Goal: Information Seeking & Learning: Compare options

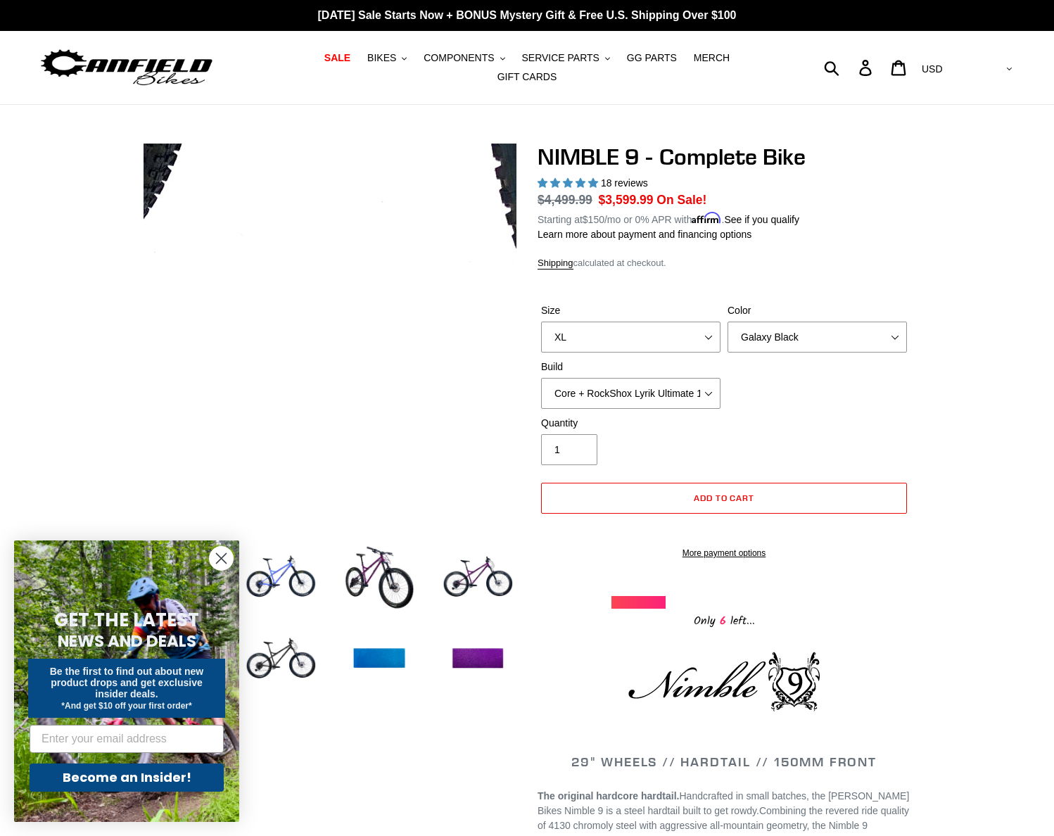
select select "XL"
select select "Galaxy Black"
select select "Core + RockShox Lyrik Ultimate 150mm"
select select "highest-rating"
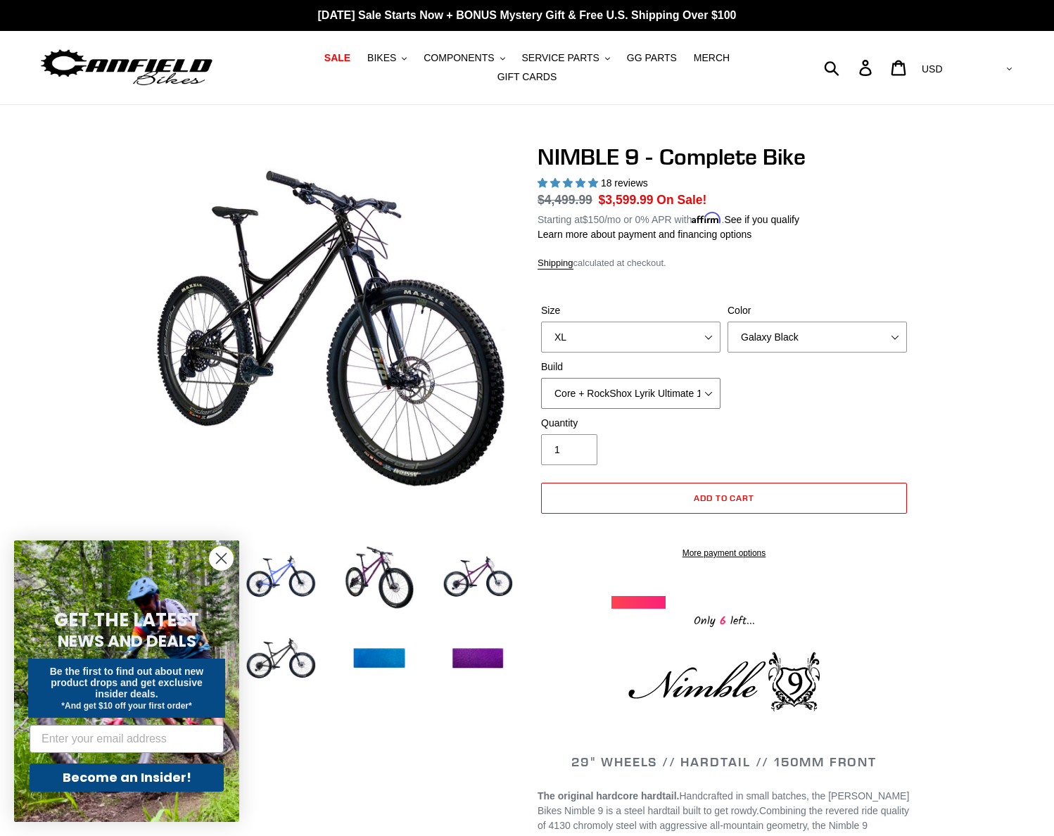
click at [710, 387] on select "Core + Fox 36 Grip X 150mm Pro + Fox 36 Grip X 150mm Core + RockShox Lyrik Ulti…" at bounding box center [630, 393] width 179 height 31
click at [541, 378] on select "Core + Fox 36 Grip X 150mm Pro + Fox 36 Grip X 150mm Core + RockShox Lyrik Ulti…" at bounding box center [630, 393] width 179 height 31
click at [713, 383] on select "Core + Fox 36 Grip X 150mm Pro + Fox 36 Grip X 150mm Core + RockShox Lyrik Ulti…" at bounding box center [630, 393] width 179 height 31
click at [541, 378] on select "Core + Fox 36 Grip X 150mm Pro + Fox 36 Grip X 150mm Core + RockShox Lyrik Ulti…" at bounding box center [630, 393] width 179 height 31
click at [718, 392] on select "Core + Fox 36 Grip X 150mm Pro + Fox 36 Grip X 150mm Core + RockShox Lyrik Ulti…" at bounding box center [630, 393] width 179 height 31
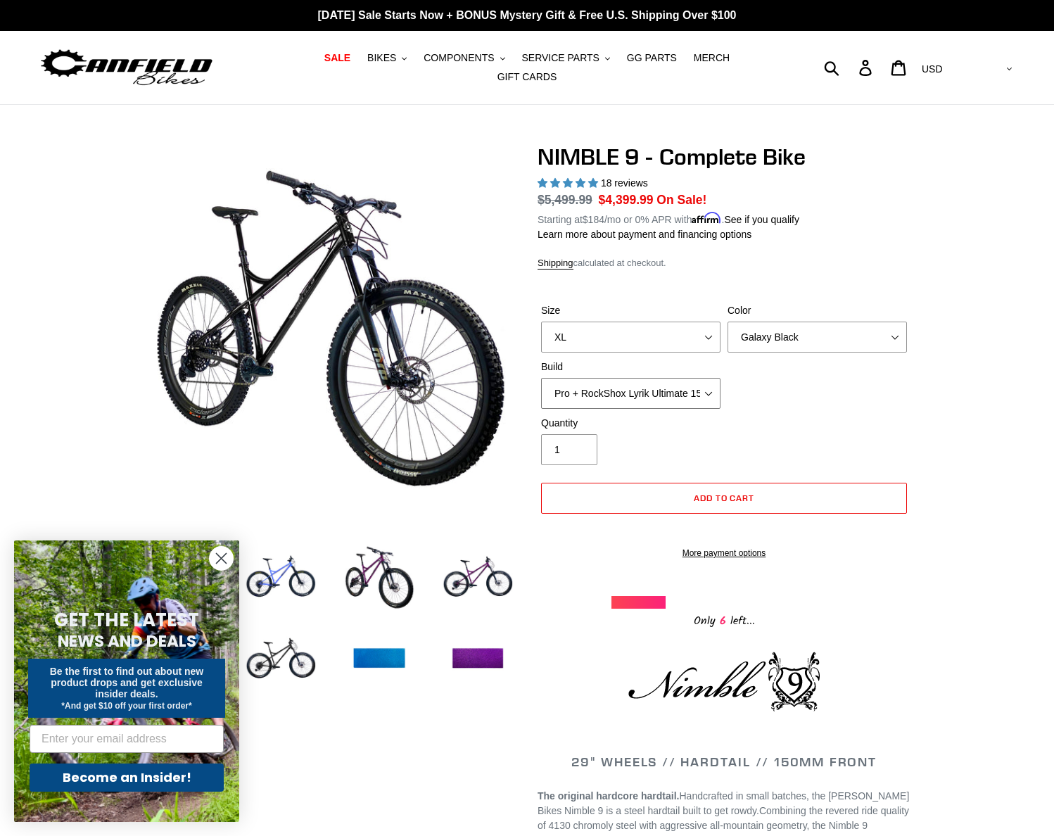
select select "Core + RockShox Lyrik Ultimate 150mm"
click at [541, 378] on select "Core + Fox 36 Grip X 150mm Pro + Fox 36 Grip X 150mm Core + RockShox Lyrik Ulti…" at bounding box center [630, 393] width 179 height 31
click at [458, 571] on img at bounding box center [477, 577] width 77 height 77
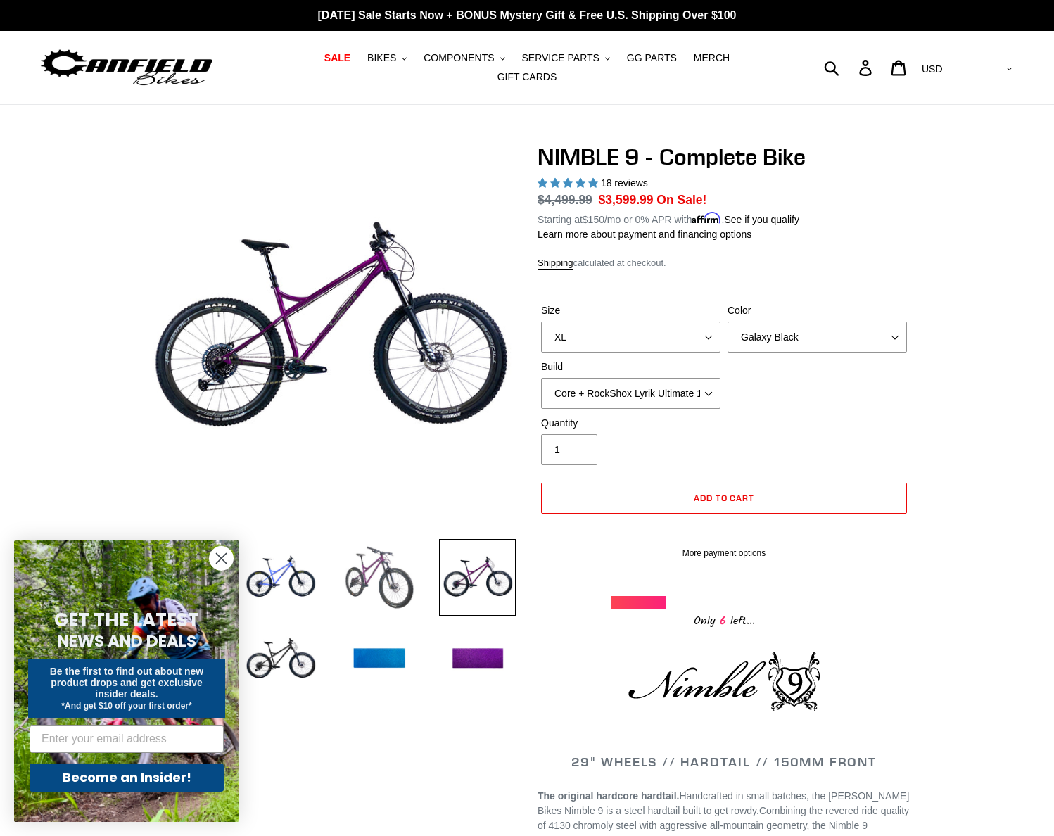
click at [381, 554] on img at bounding box center [379, 577] width 77 height 77
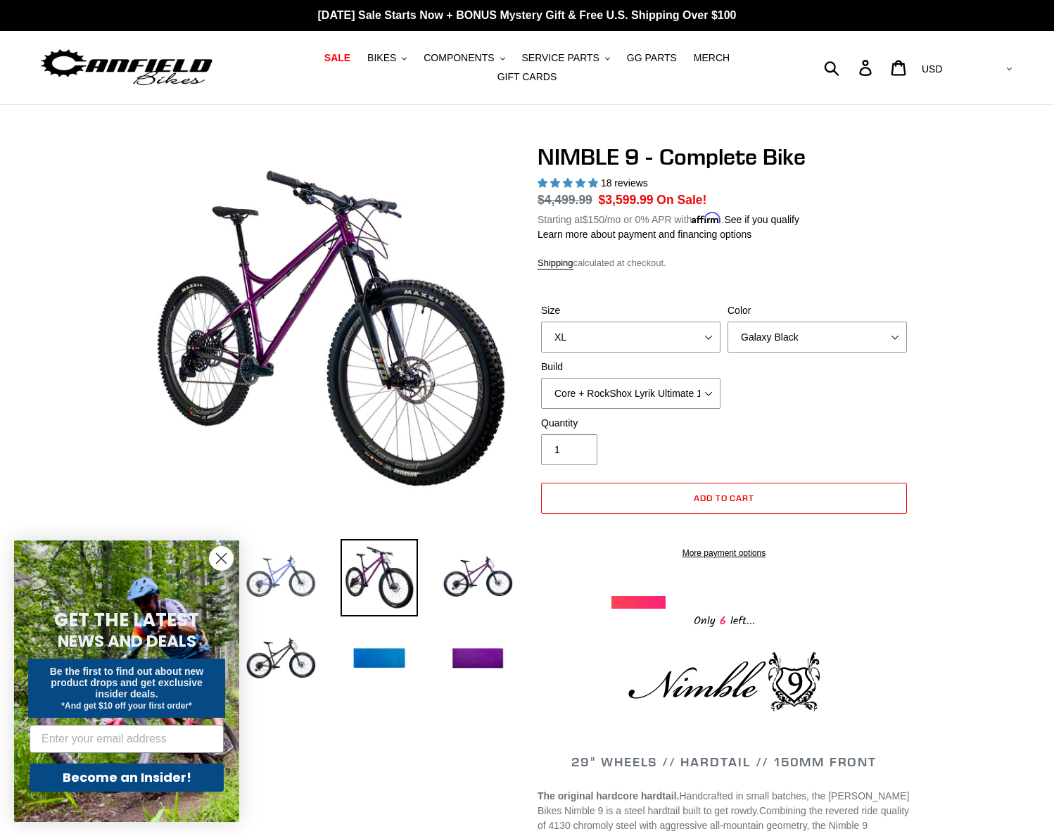
click at [270, 553] on img at bounding box center [280, 577] width 77 height 77
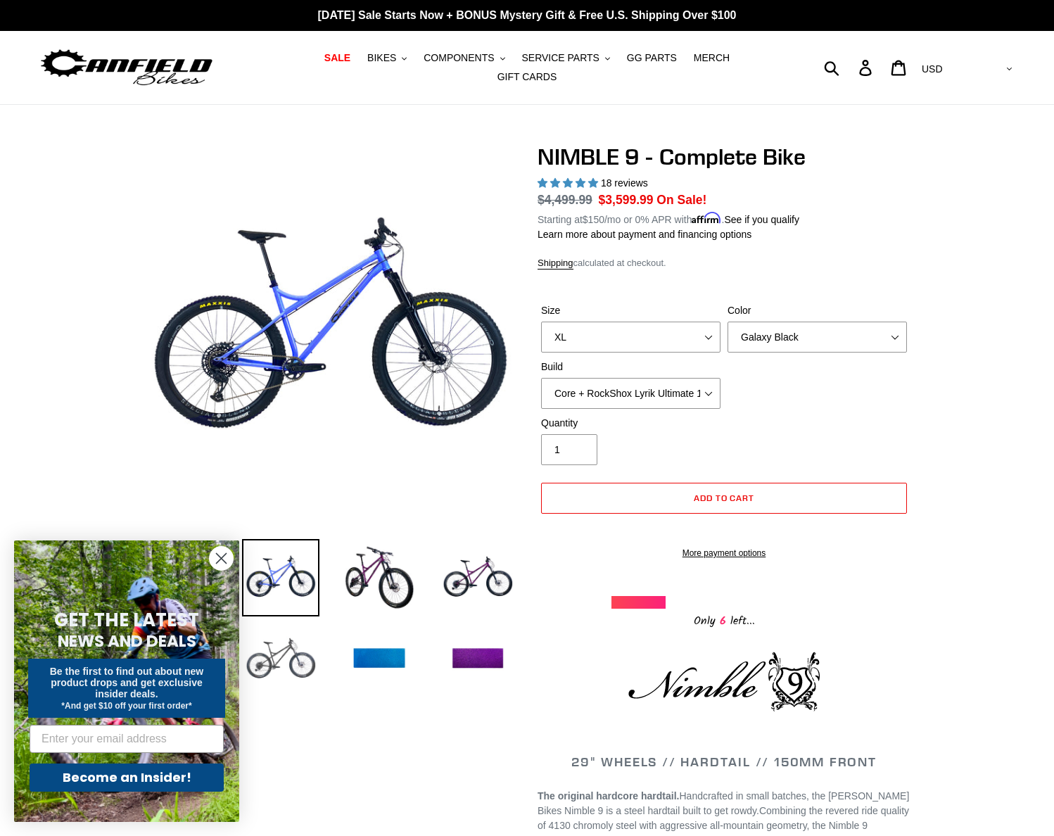
click at [302, 661] on img at bounding box center [280, 659] width 77 height 77
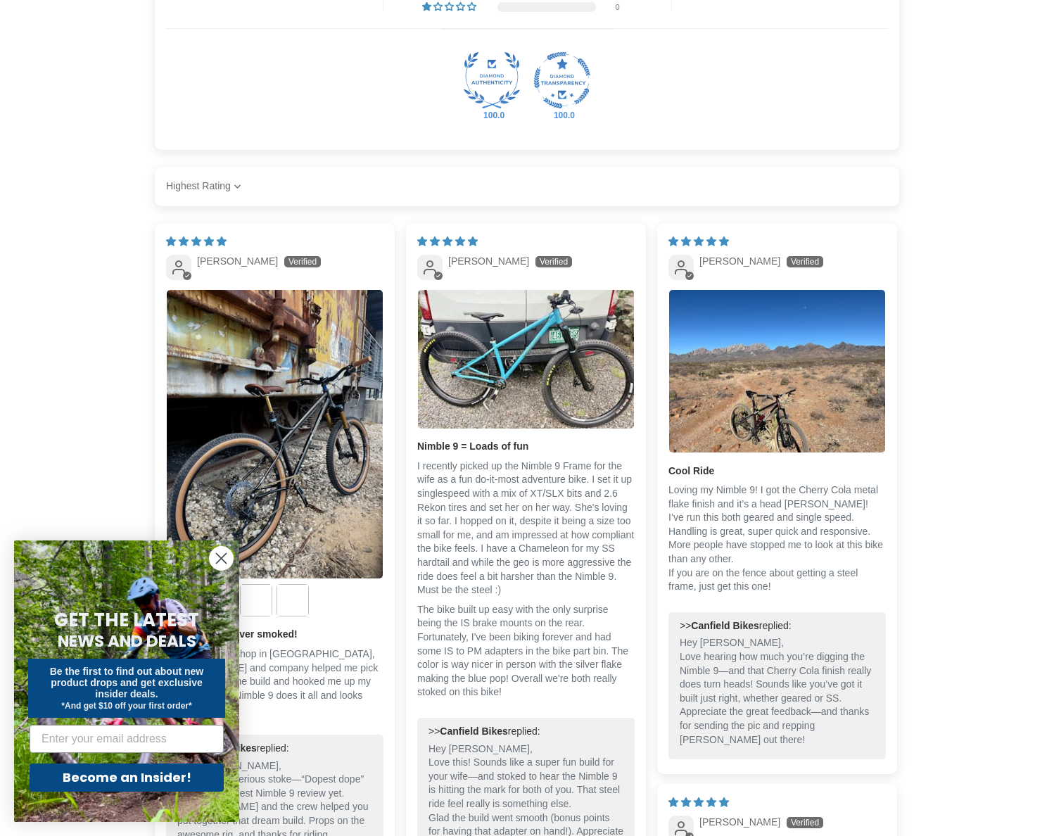
scroll to position [2603, 0]
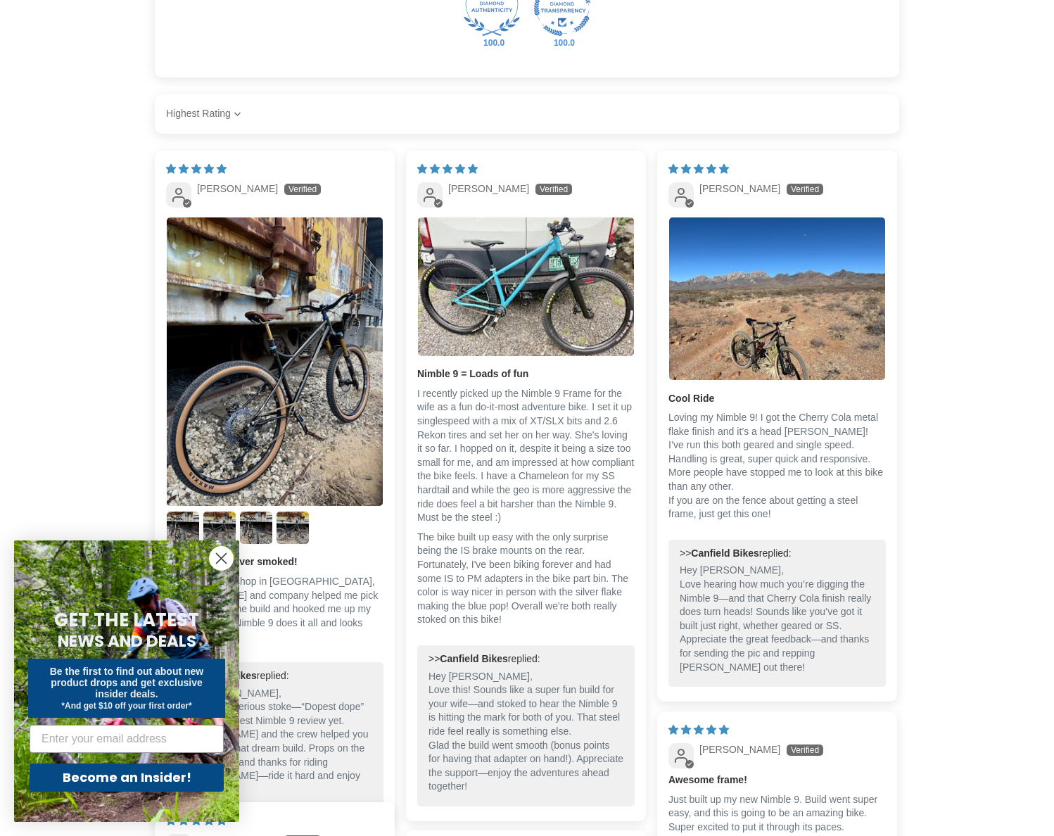
click at [220, 558] on icon "Close dialog" at bounding box center [222, 559] width 10 height 10
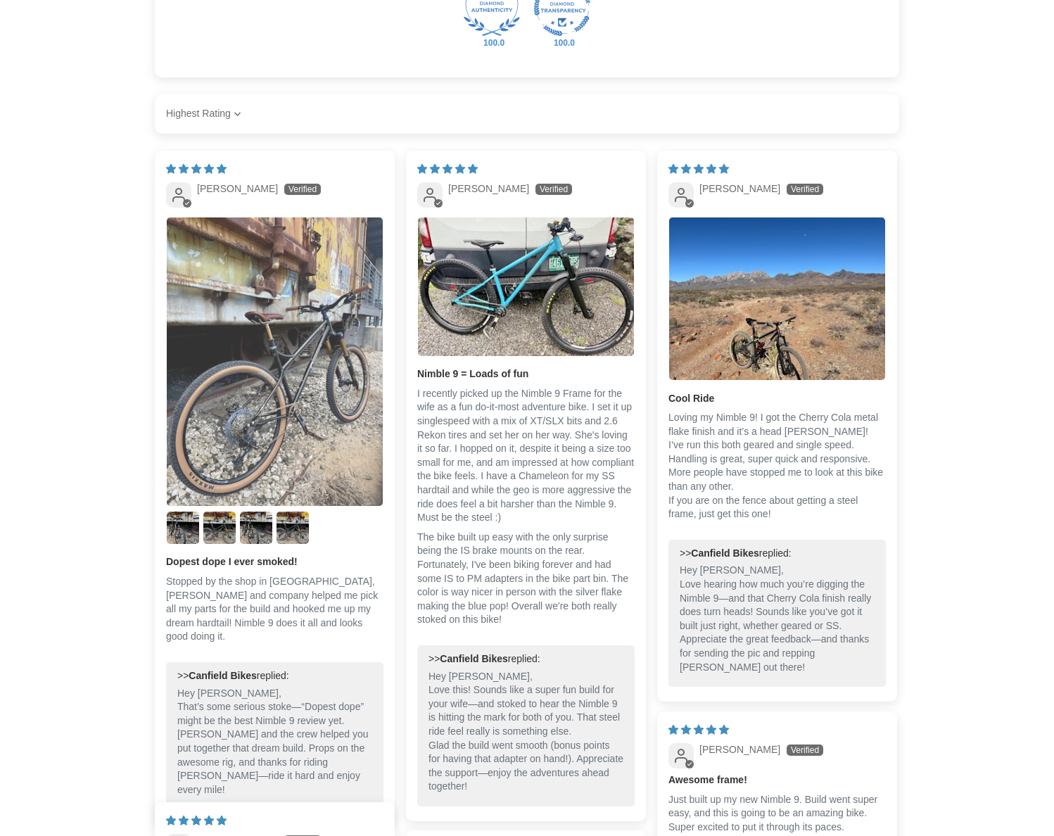
click at [270, 376] on img "Link to user picture 1" at bounding box center [275, 361] width 216 height 288
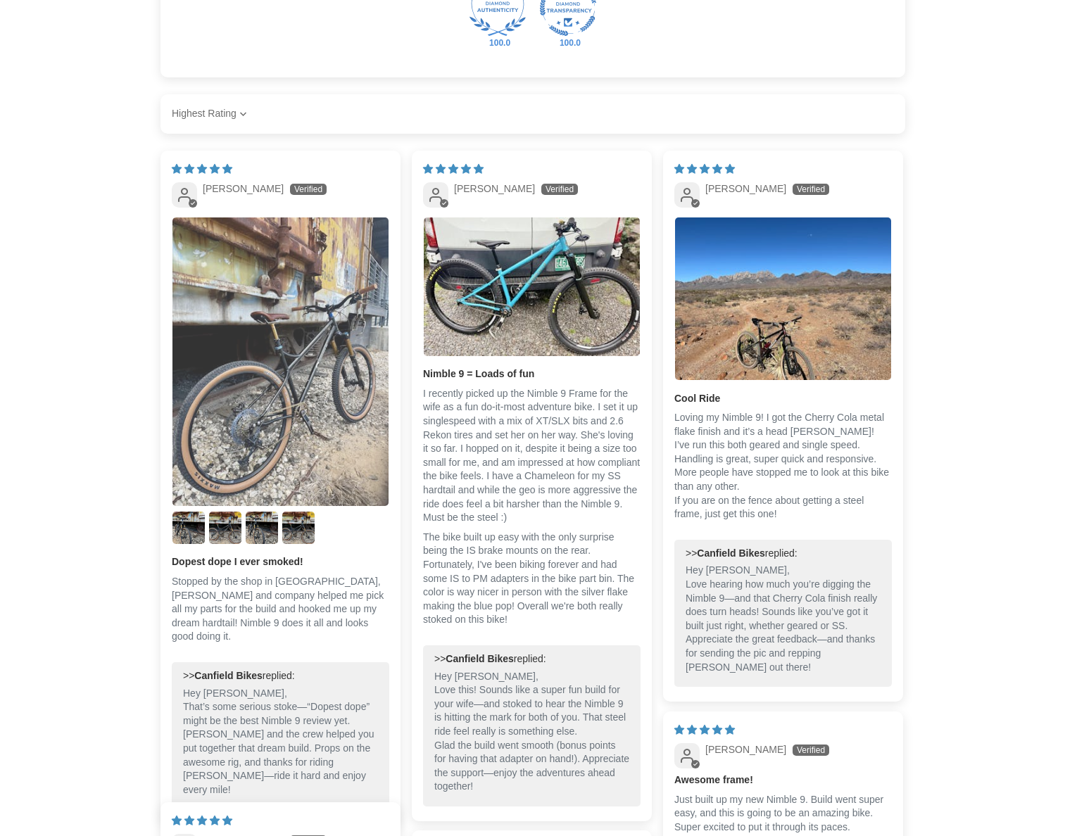
scroll to position [0, 0]
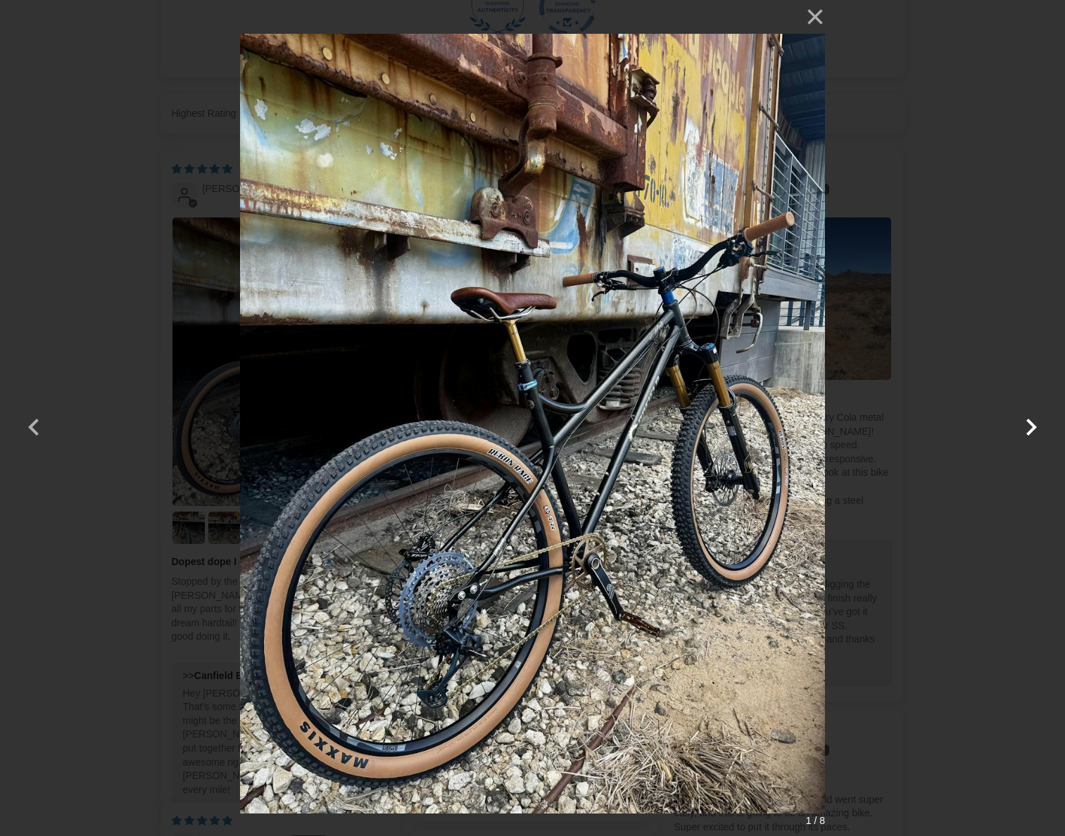
click at [1027, 429] on button "button" at bounding box center [1031, 418] width 34 height 34
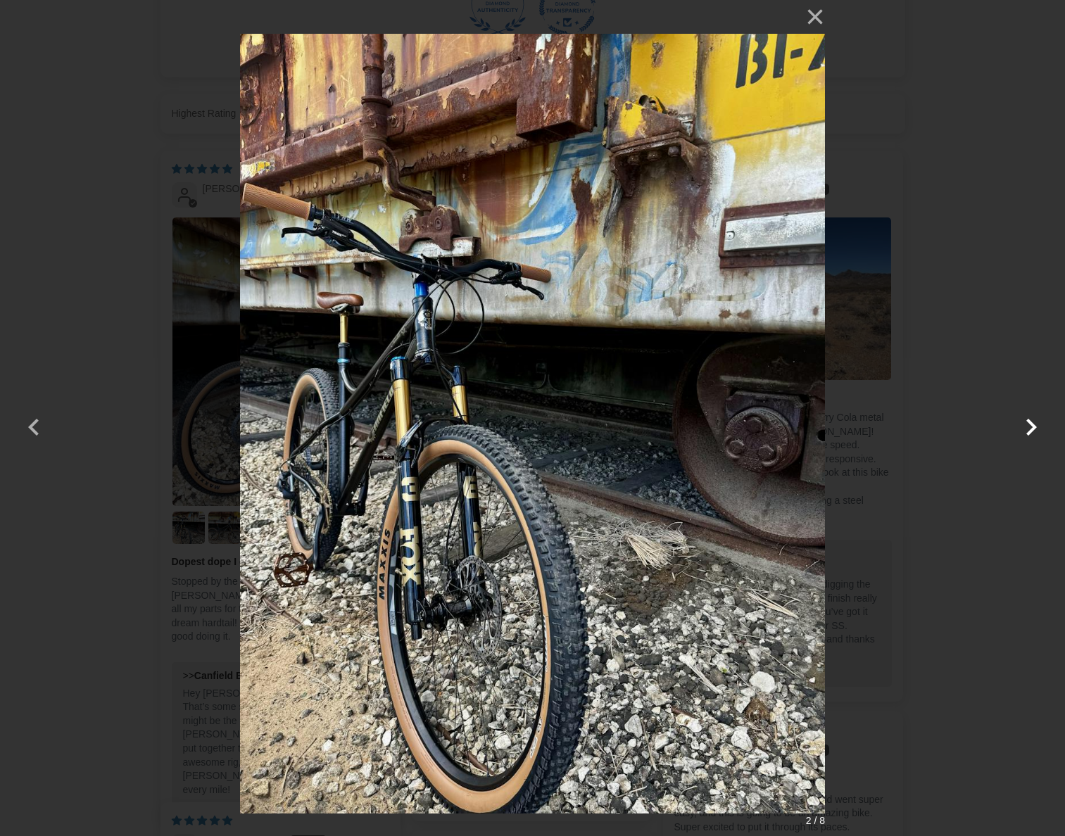
click at [1027, 429] on button "button" at bounding box center [1031, 418] width 34 height 34
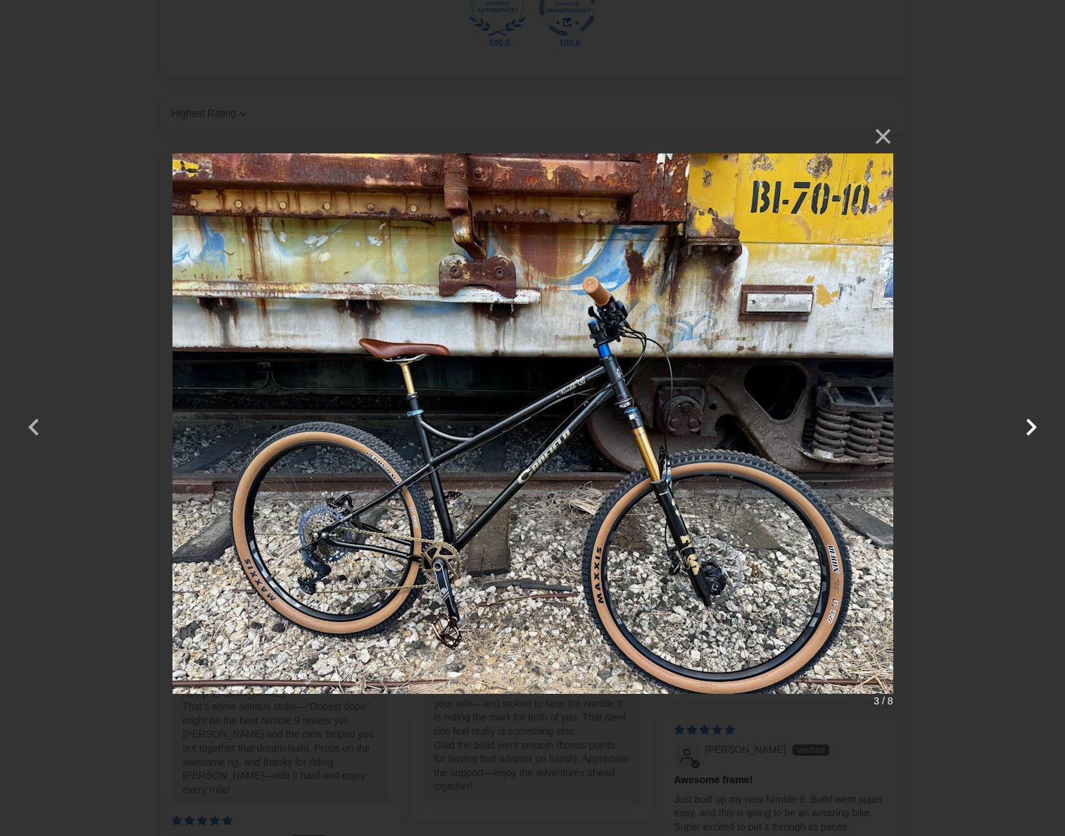
click at [1027, 424] on button "button" at bounding box center [1031, 418] width 34 height 34
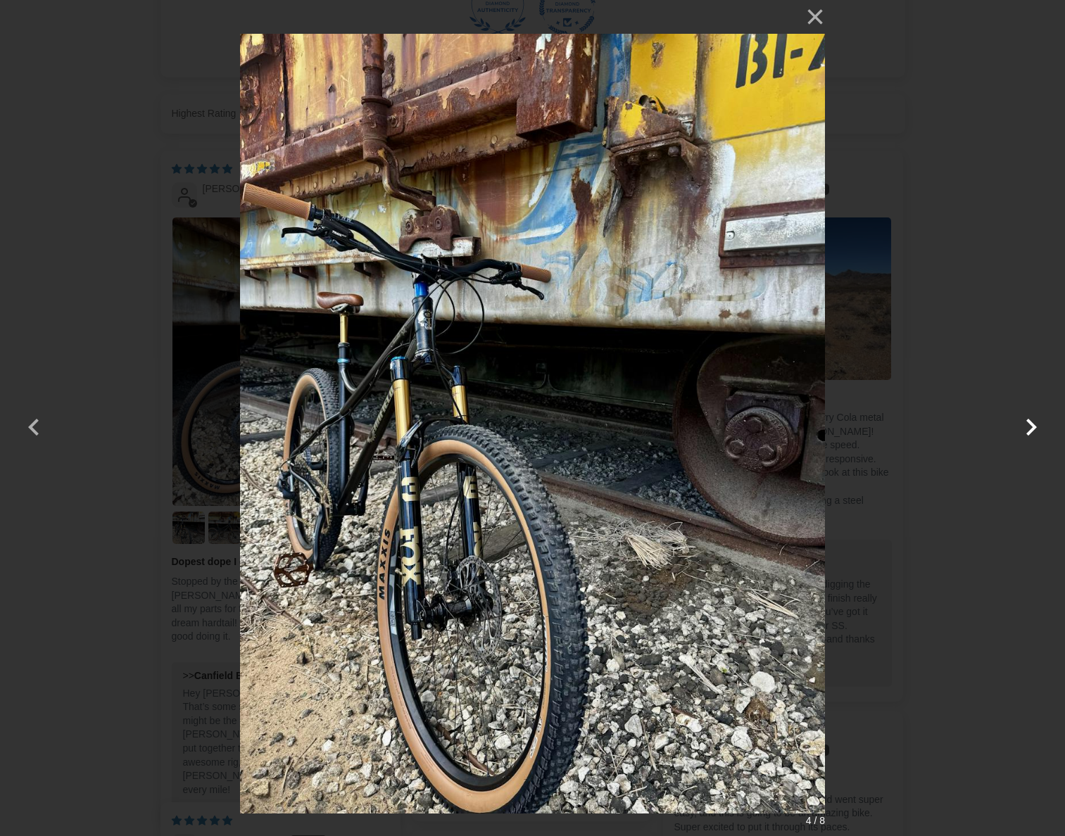
click at [1027, 424] on button "button" at bounding box center [1031, 418] width 34 height 34
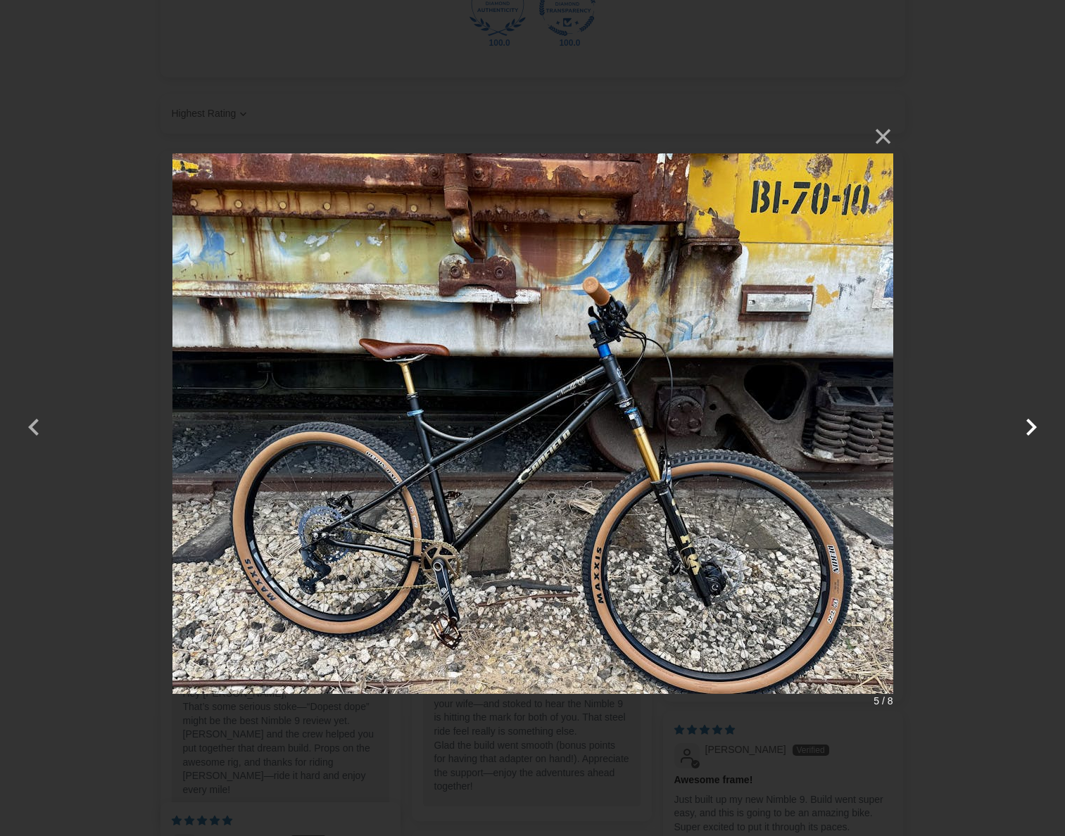
click at [1027, 424] on button "button" at bounding box center [1031, 418] width 34 height 34
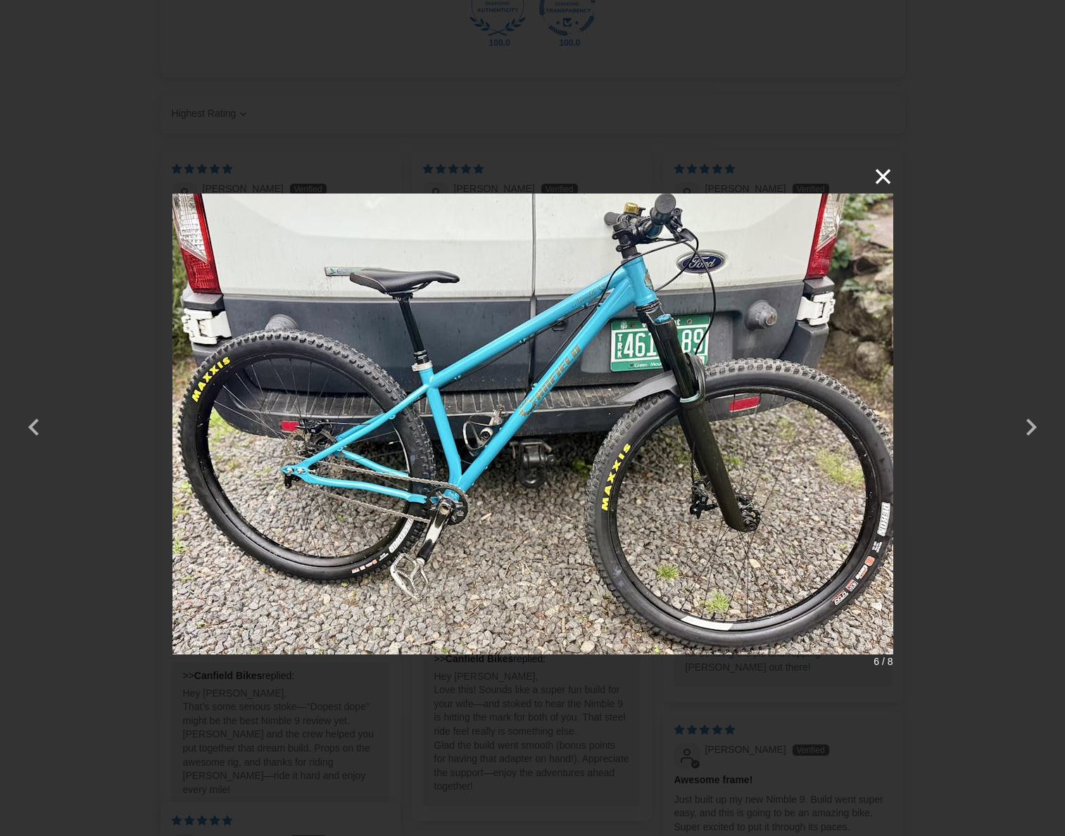
click at [880, 179] on button "×" at bounding box center [876, 177] width 34 height 34
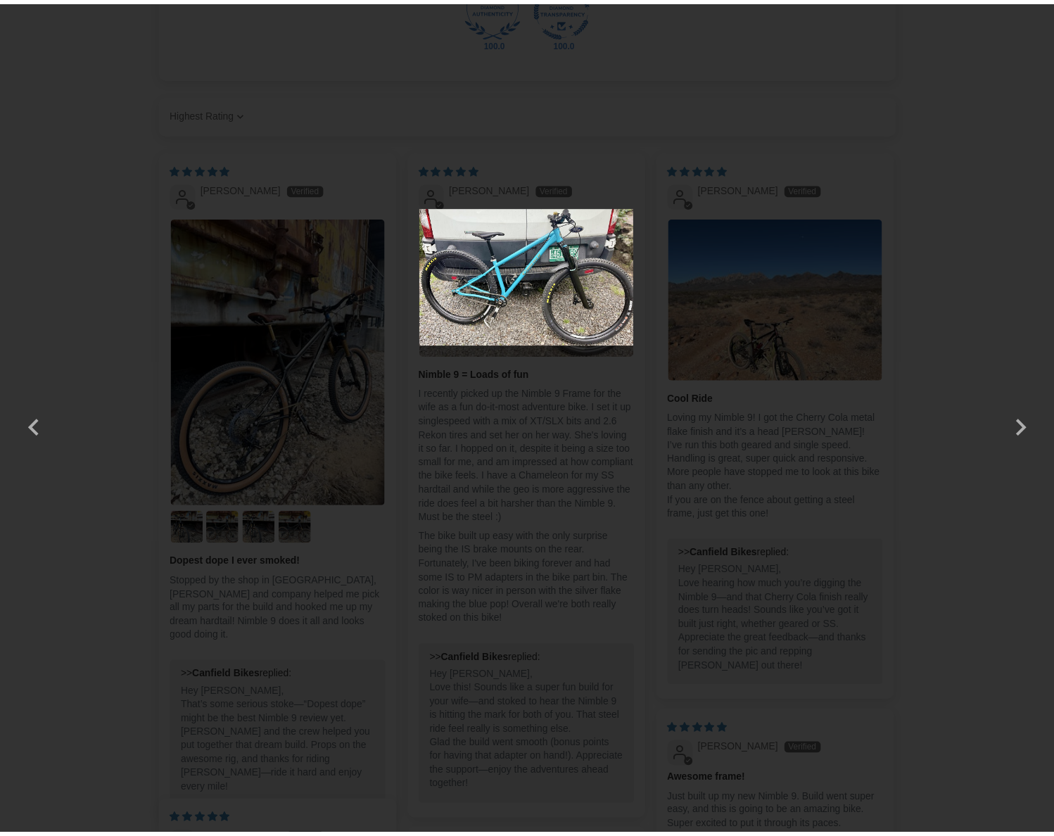
scroll to position [2603, 0]
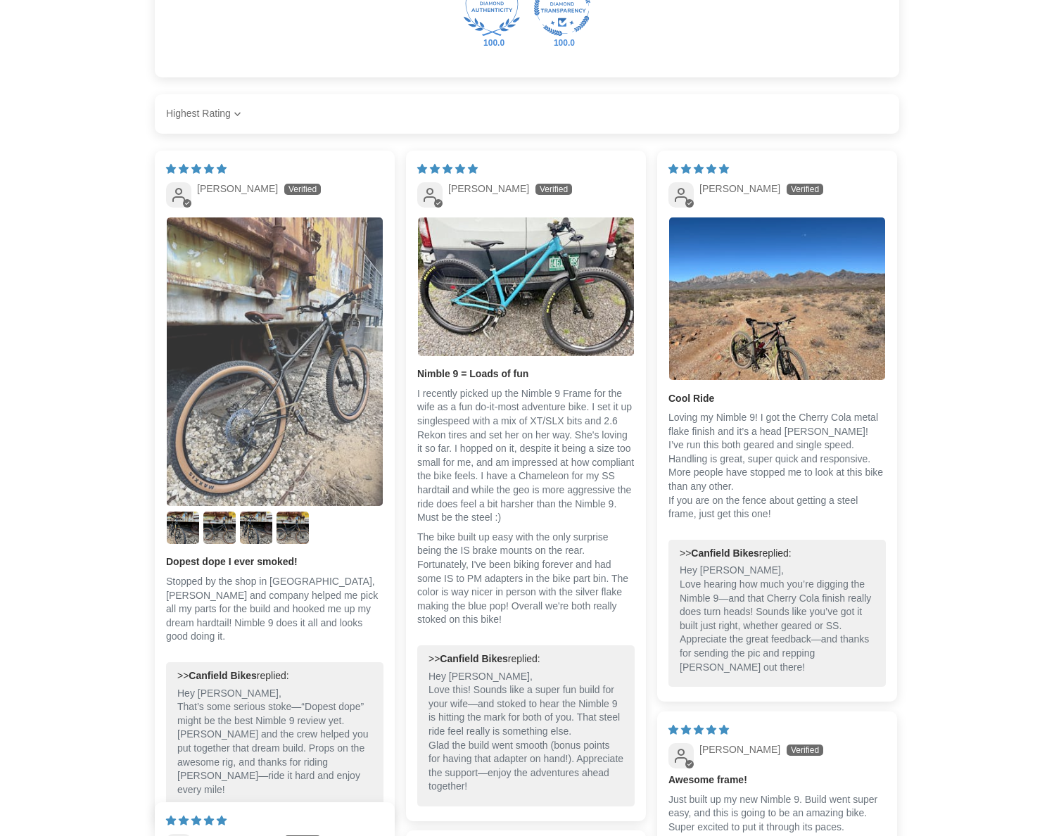
click at [272, 412] on img "Link to user picture 1" at bounding box center [275, 361] width 216 height 288
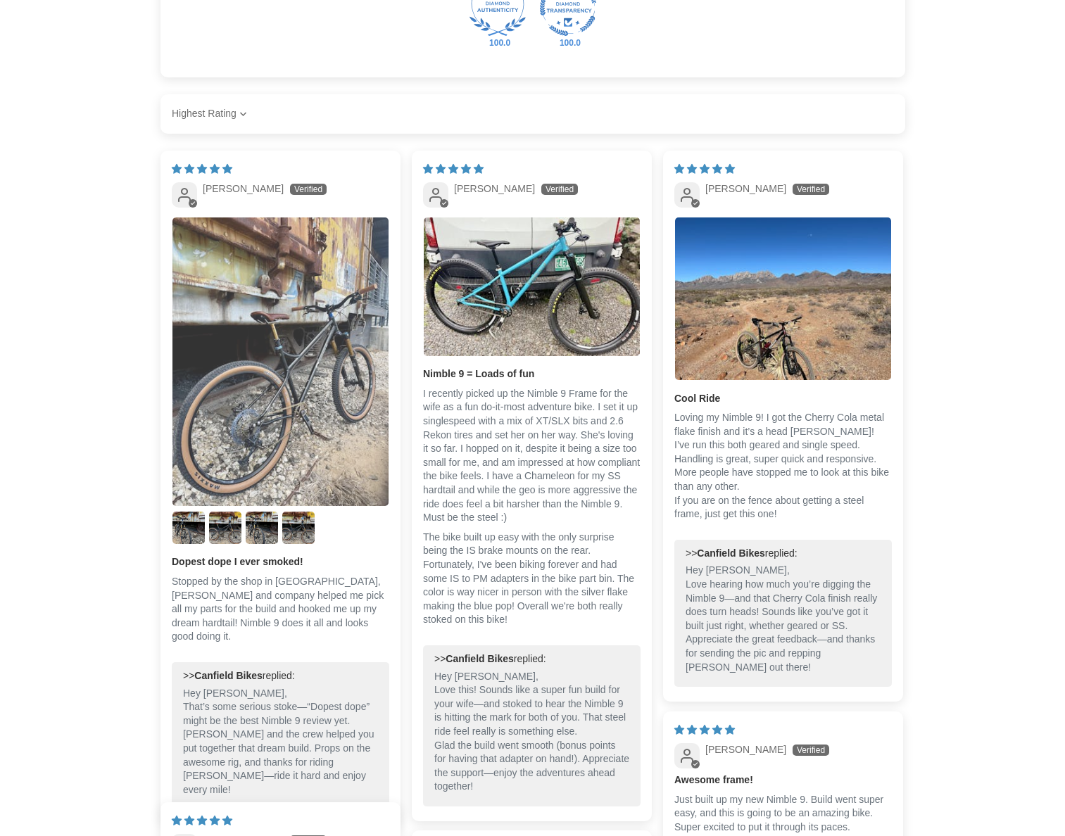
scroll to position [0, 0]
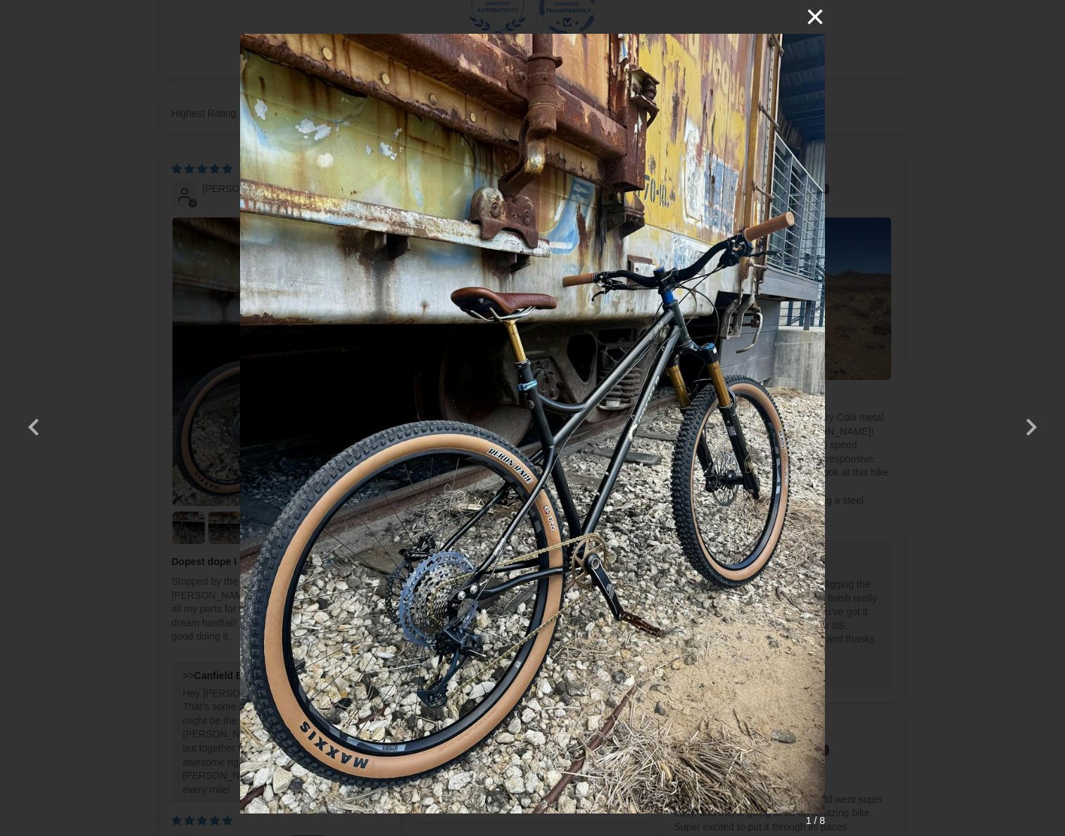
click at [816, 13] on button "×" at bounding box center [808, 17] width 34 height 34
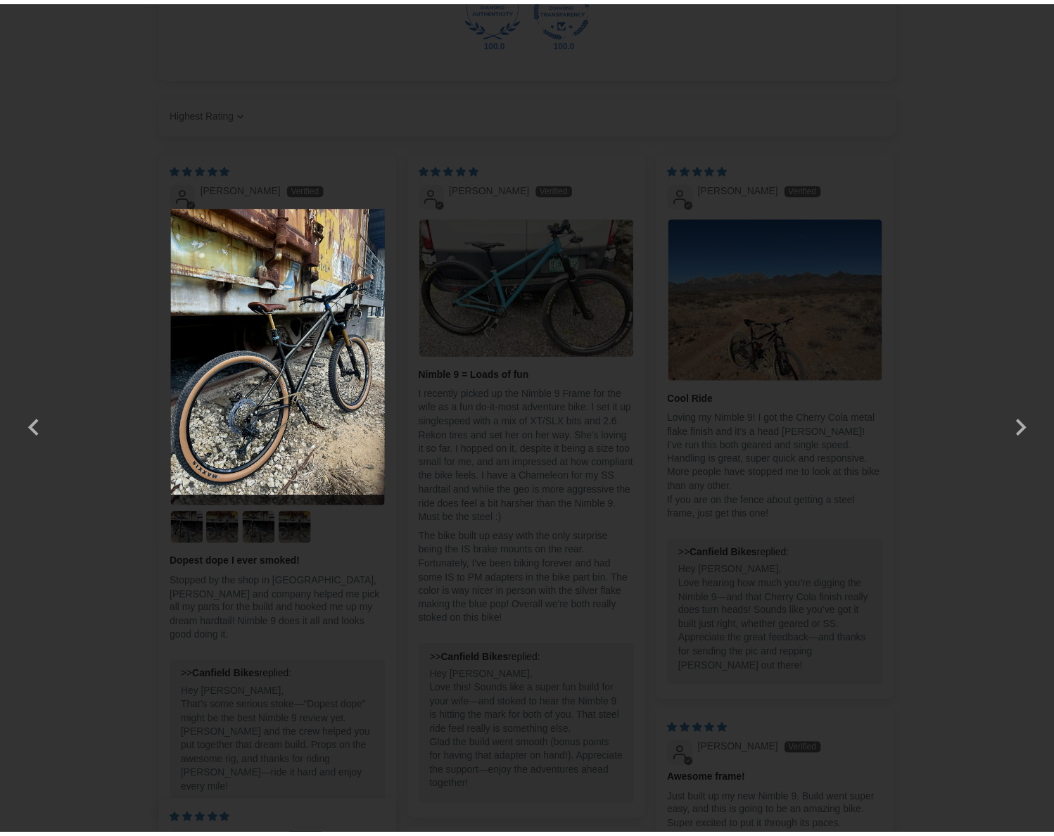
scroll to position [2603, 0]
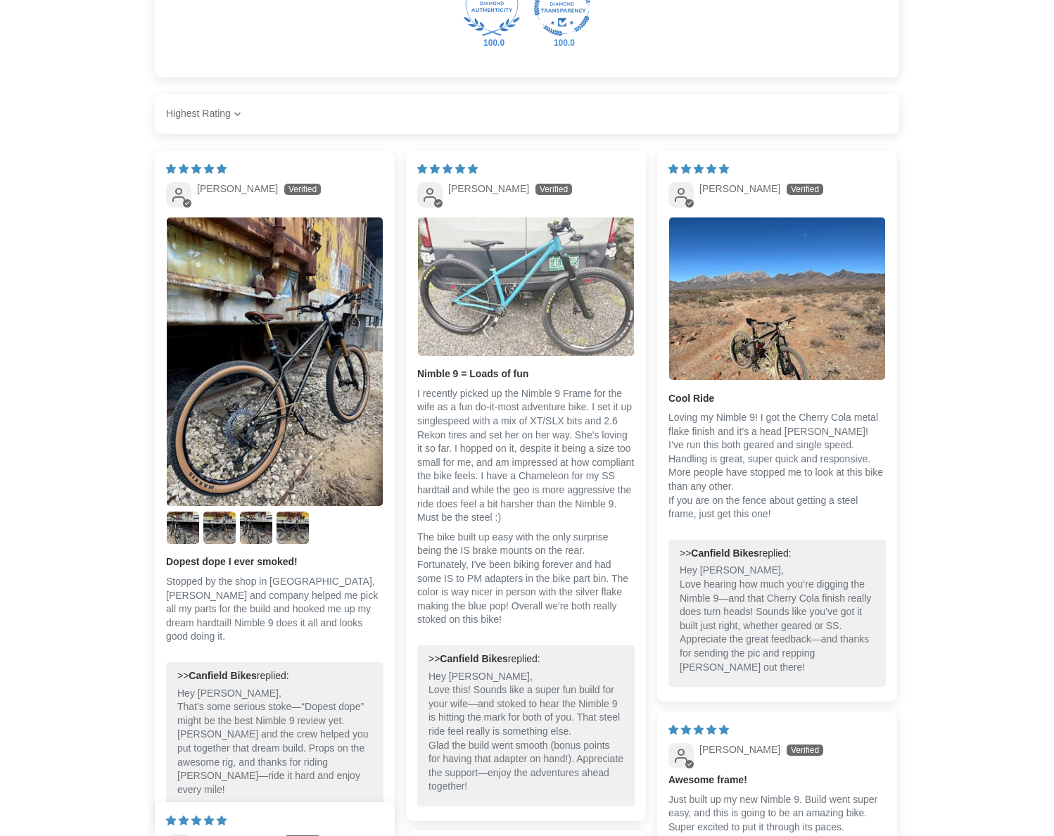
click at [562, 281] on img "Link to user picture 1" at bounding box center [526, 286] width 216 height 138
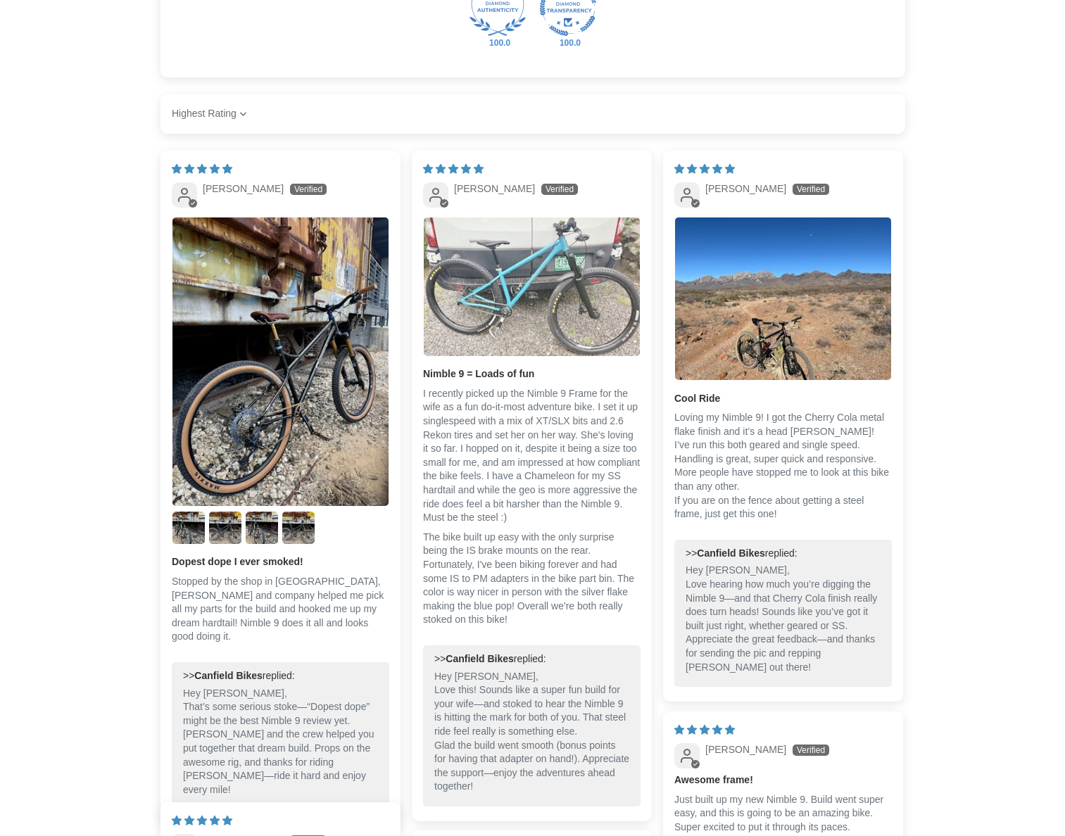
scroll to position [0, 0]
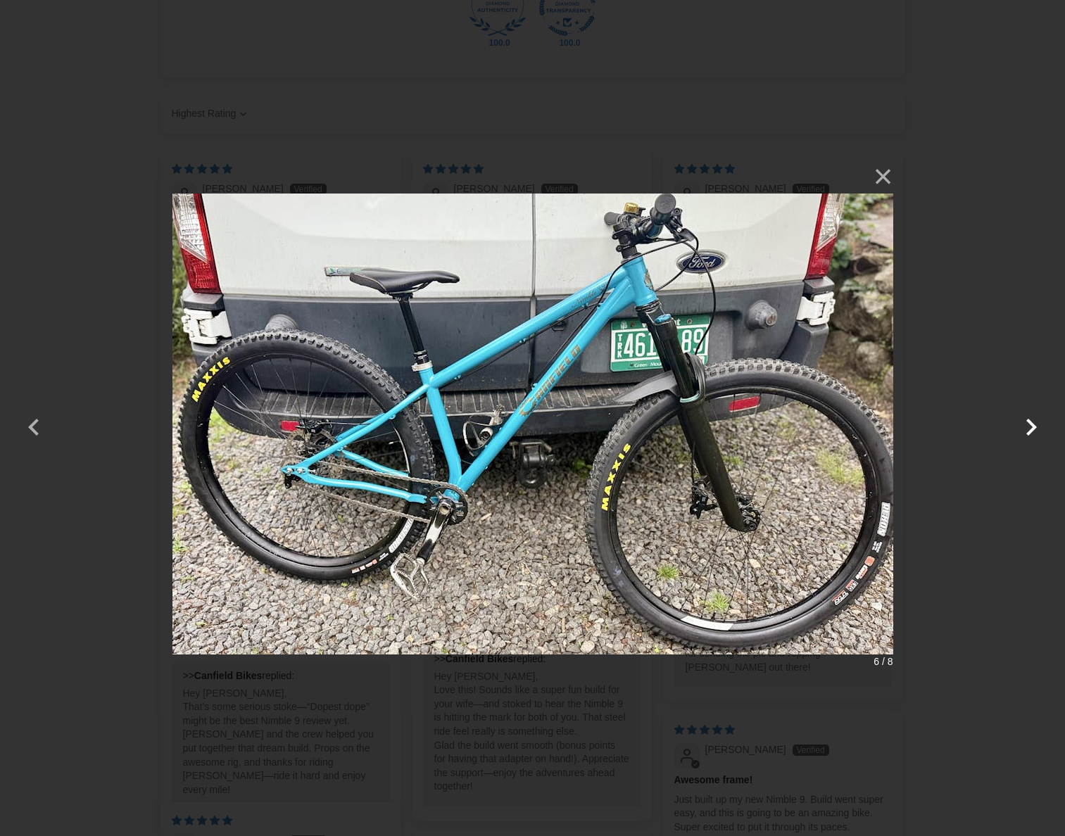
click at [1037, 431] on button "button" at bounding box center [1031, 418] width 34 height 34
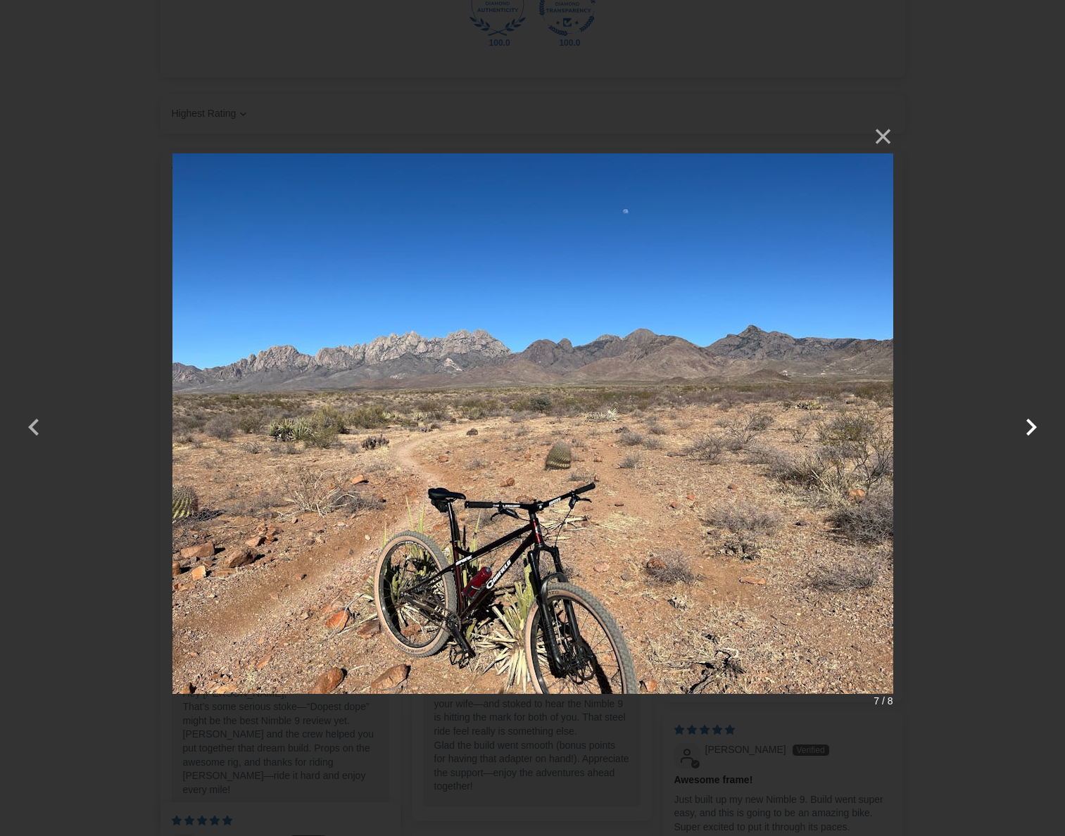
click at [1033, 425] on button "button" at bounding box center [1031, 418] width 34 height 34
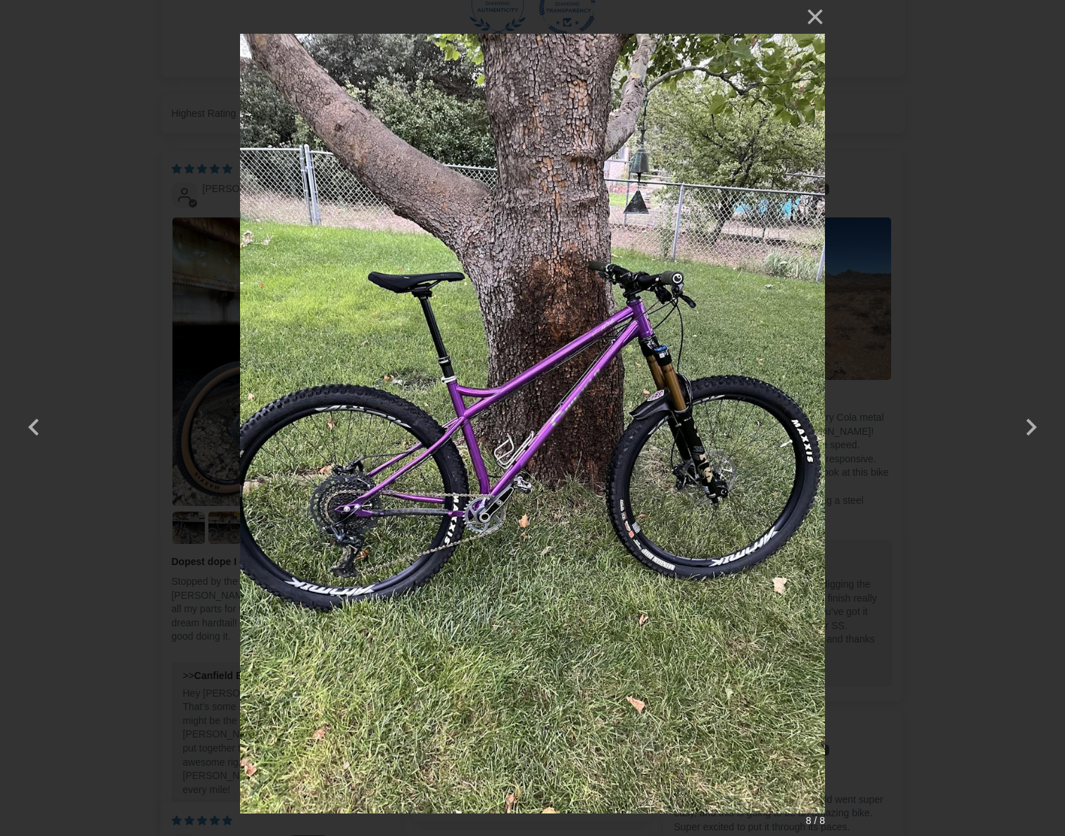
click at [527, 484] on img at bounding box center [532, 418] width 585 height 836
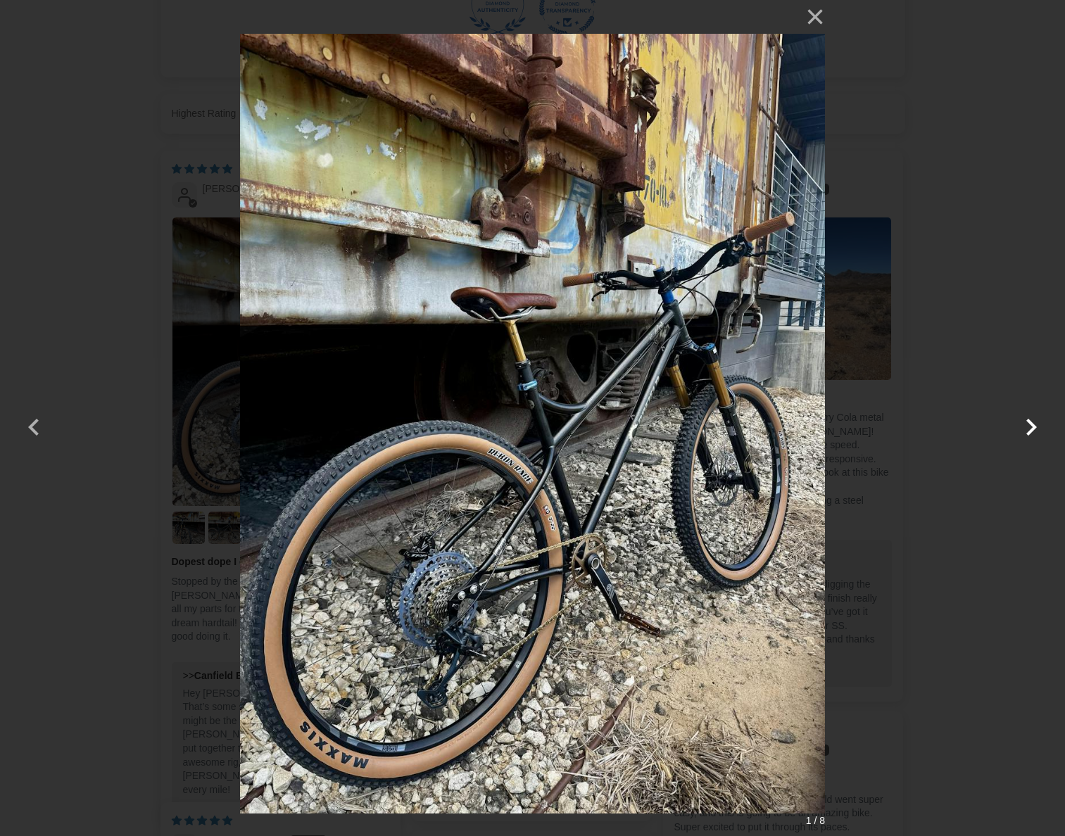
click at [1031, 431] on button "button" at bounding box center [1031, 418] width 34 height 34
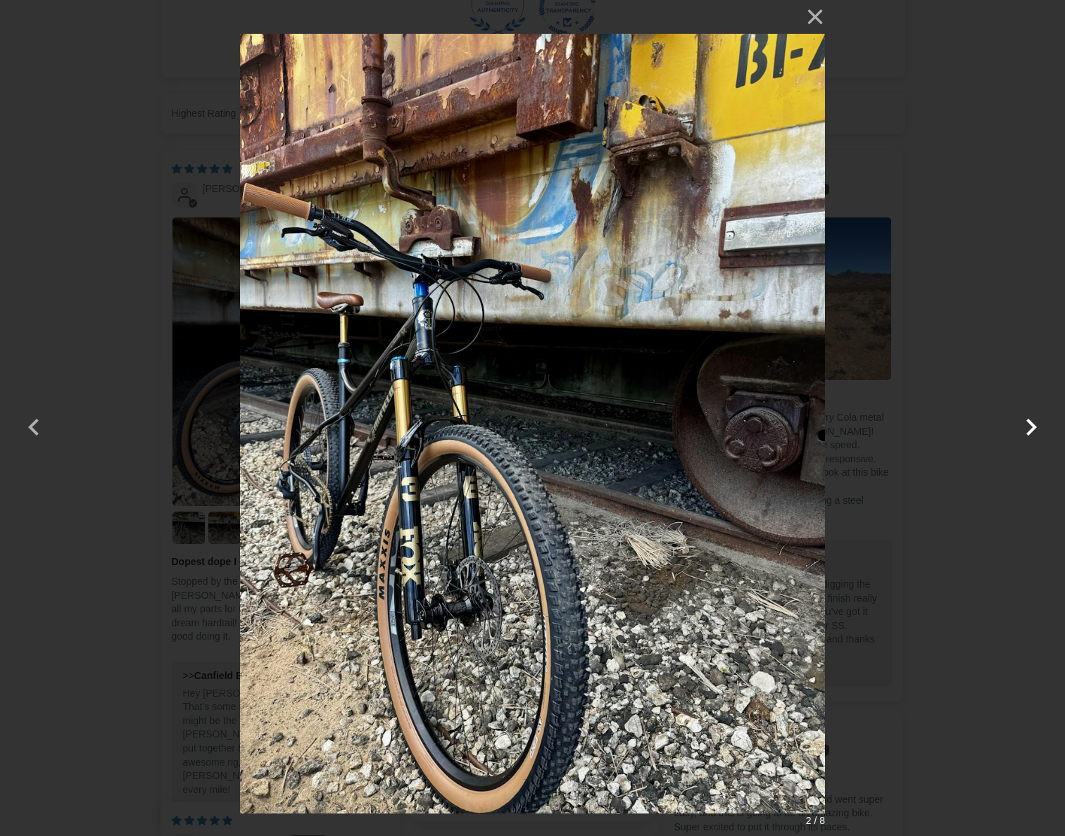
click at [1031, 431] on button "button" at bounding box center [1031, 418] width 34 height 34
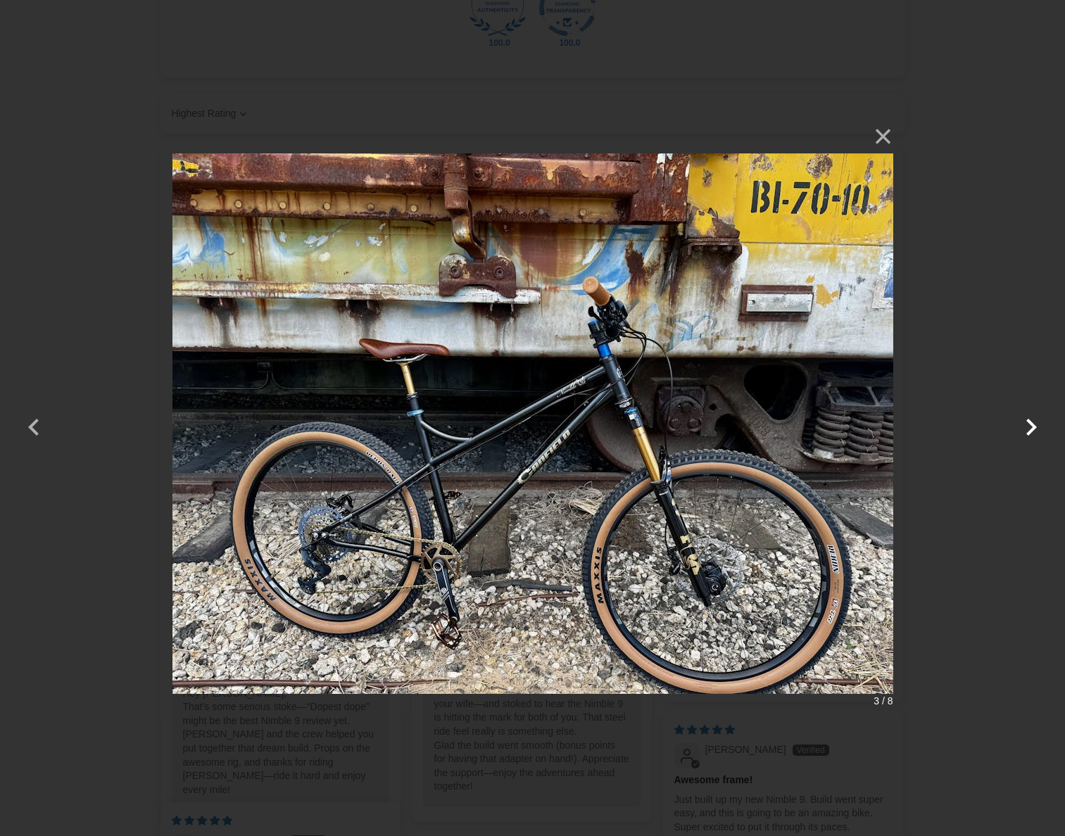
click at [1031, 431] on button "button" at bounding box center [1031, 418] width 34 height 34
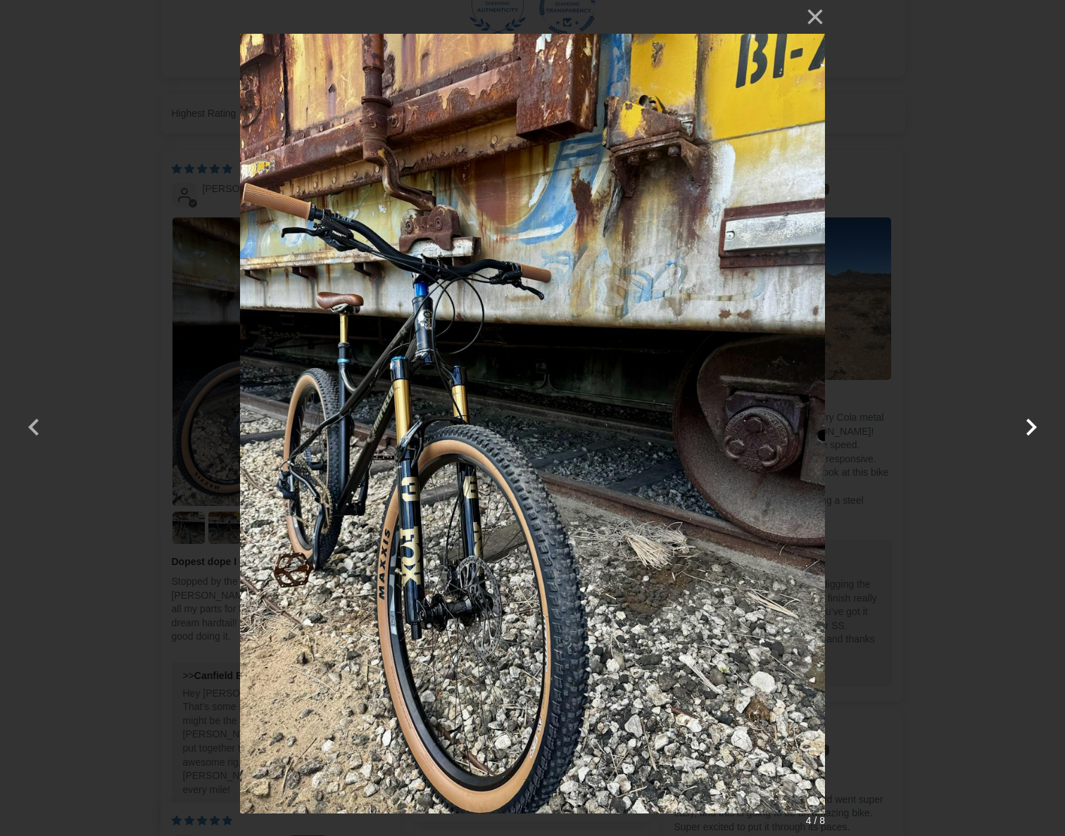
click at [1031, 431] on button "button" at bounding box center [1031, 418] width 34 height 34
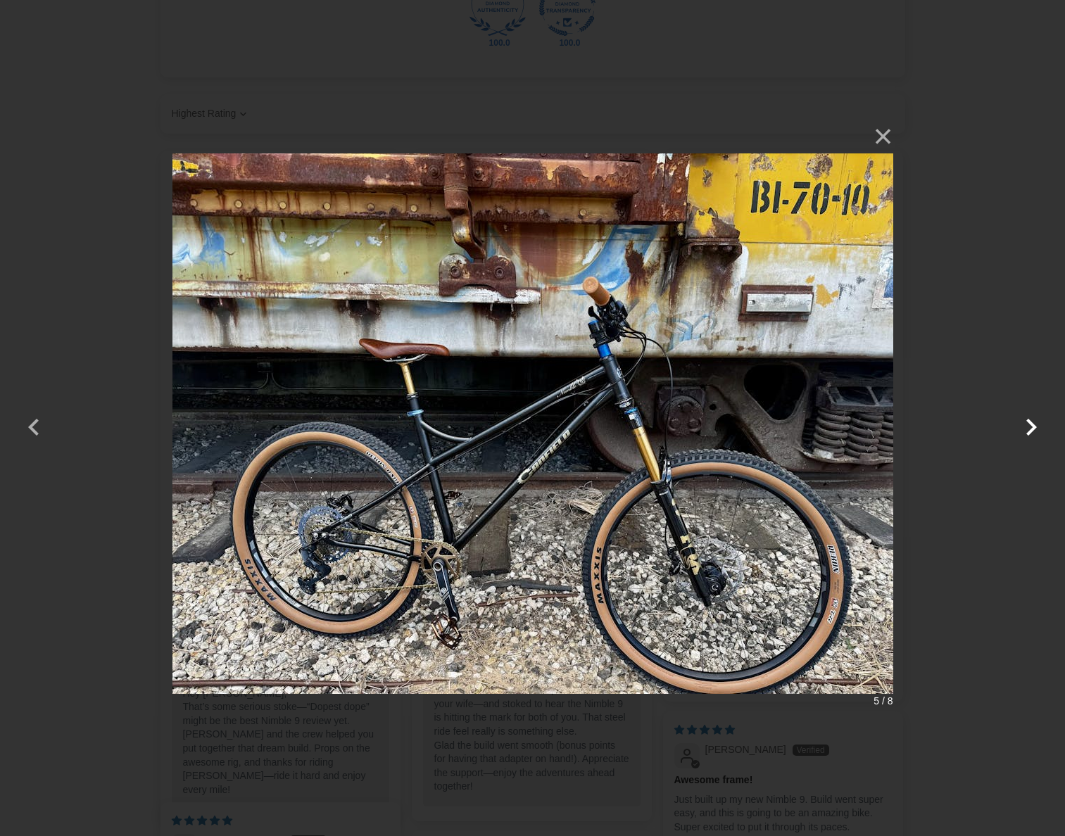
click at [1030, 431] on button "button" at bounding box center [1031, 418] width 34 height 34
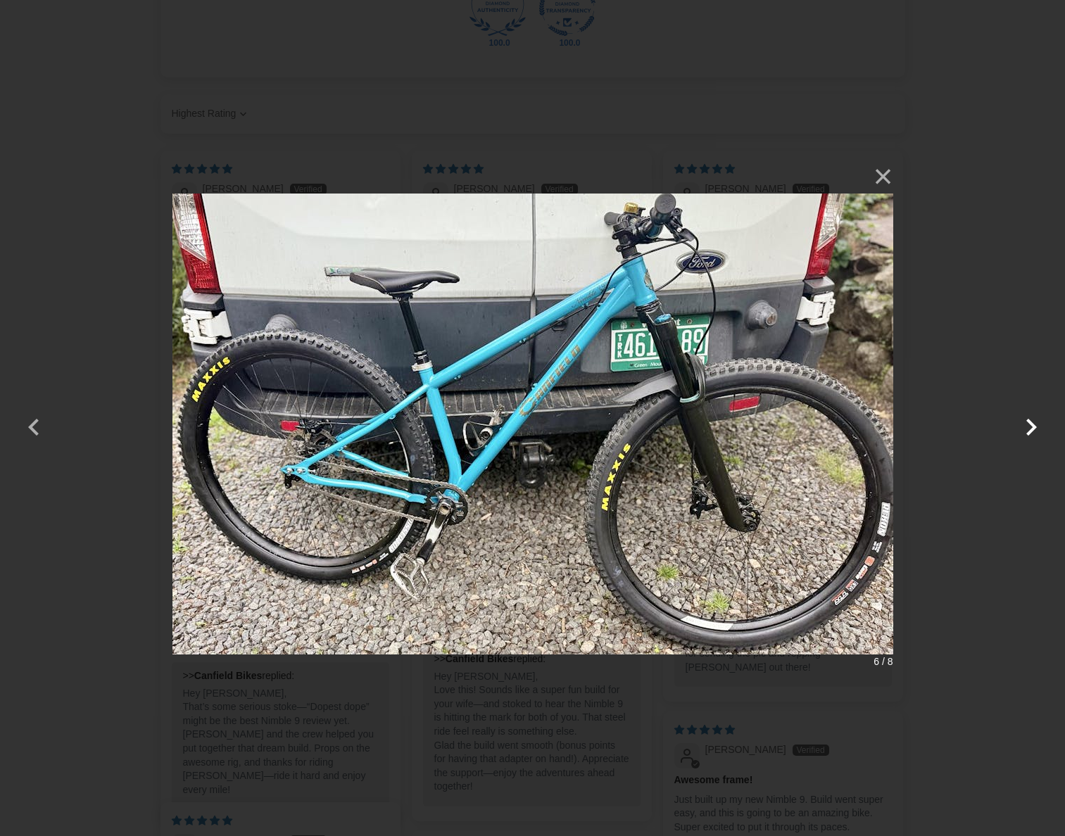
click at [1030, 431] on button "button" at bounding box center [1031, 418] width 34 height 34
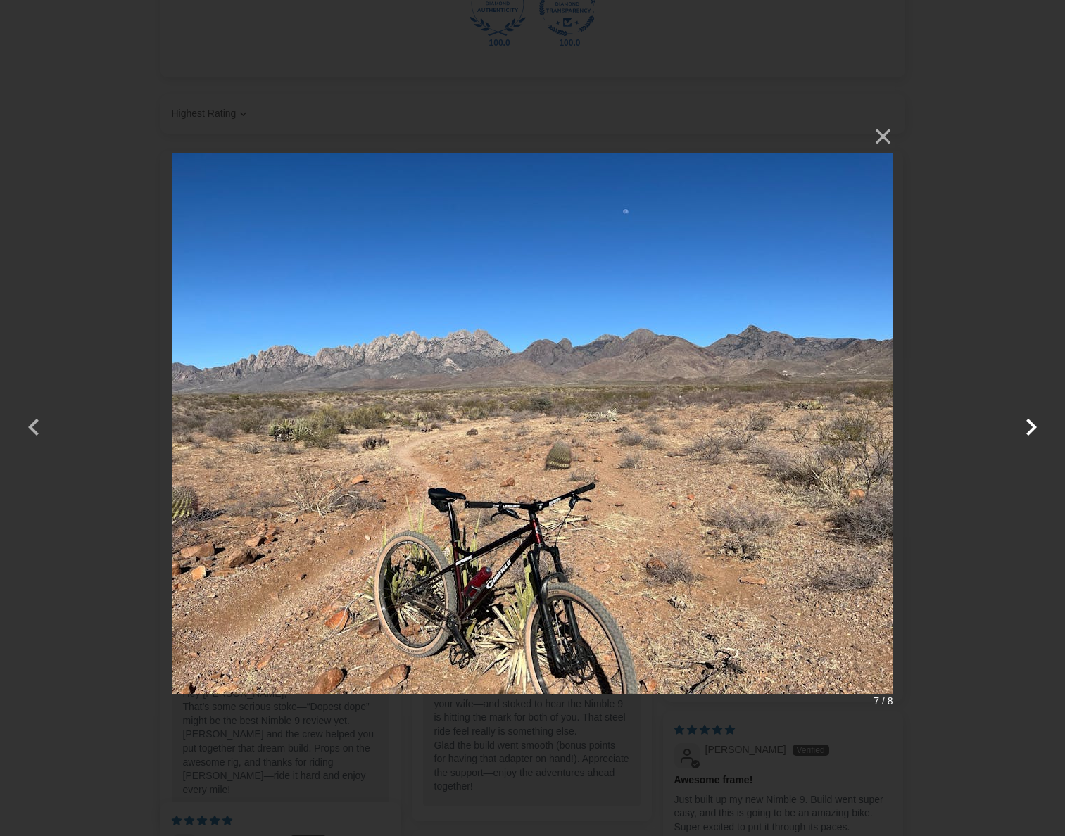
click at [1030, 431] on button "button" at bounding box center [1031, 418] width 34 height 34
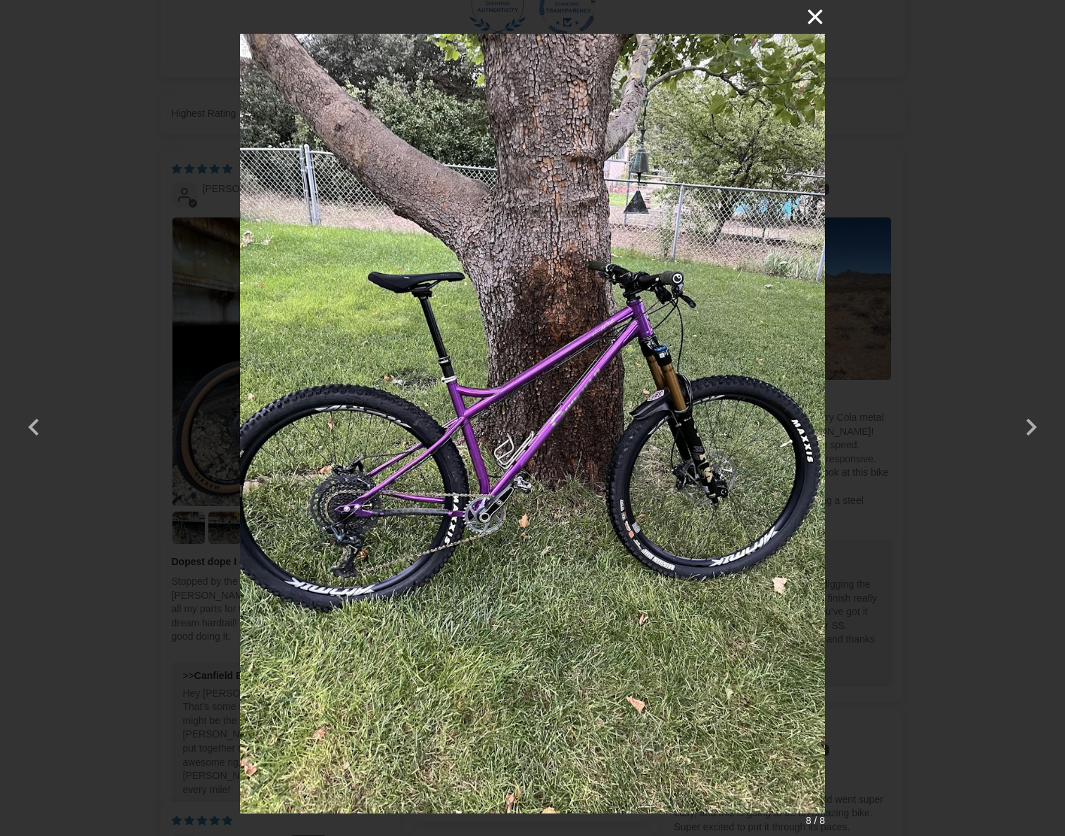
click at [813, 17] on button "×" at bounding box center [808, 17] width 34 height 34
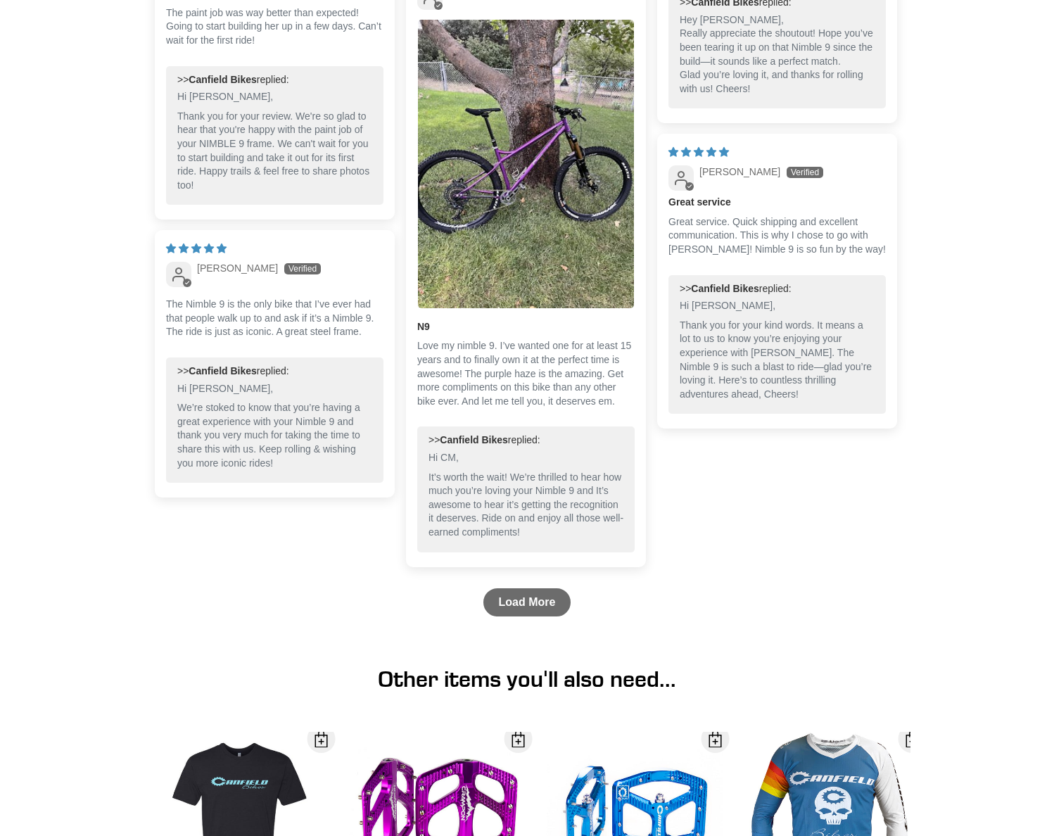
scroll to position [3518, 0]
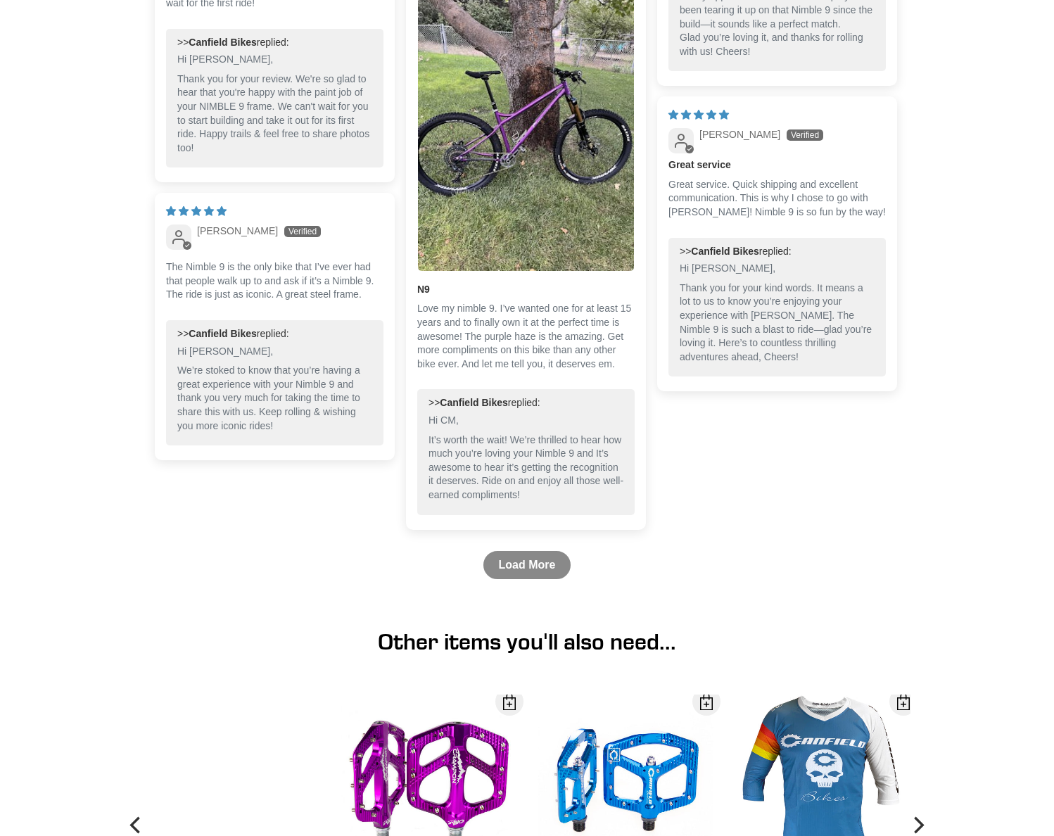
click at [521, 557] on link "Load More" at bounding box center [527, 565] width 88 height 28
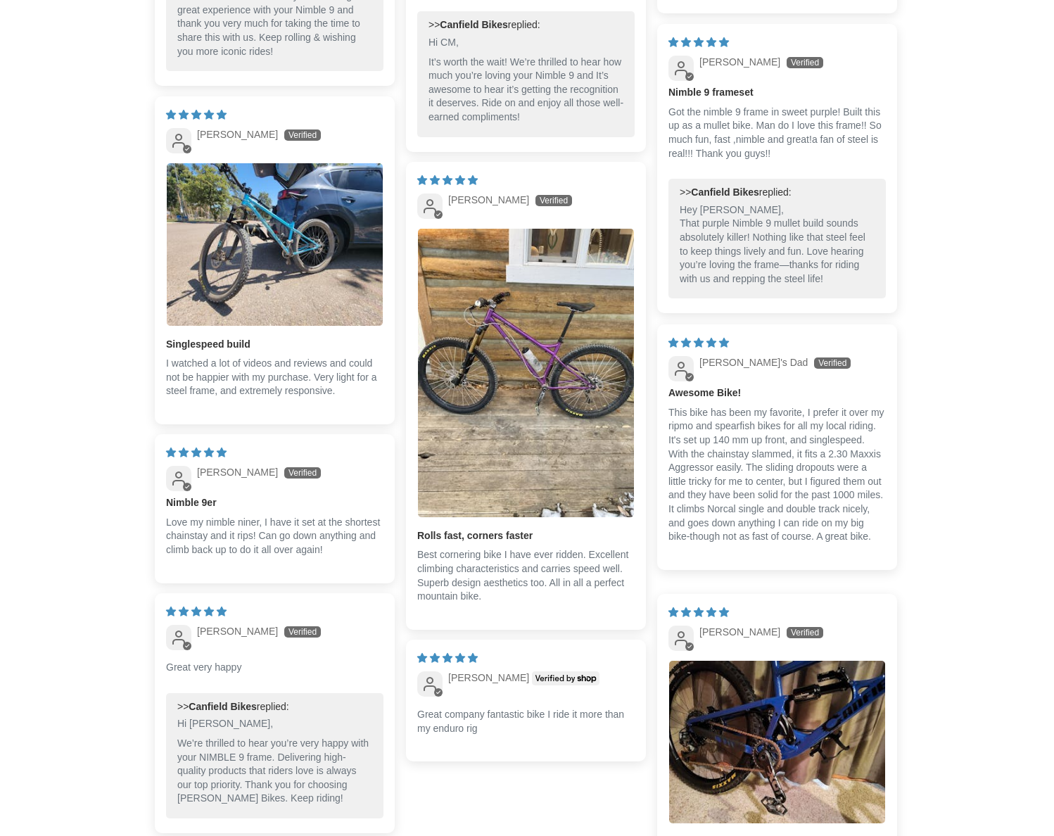
scroll to position [4011, 0]
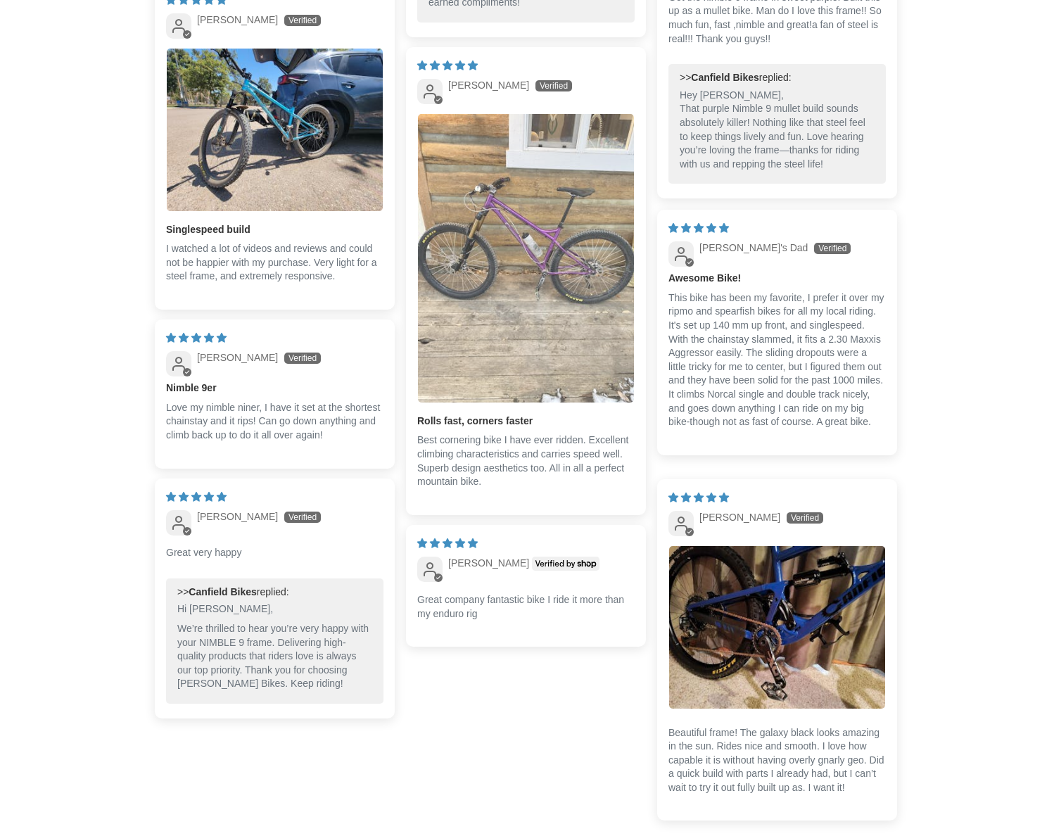
click at [528, 277] on img "Link to user picture 1" at bounding box center [526, 258] width 216 height 288
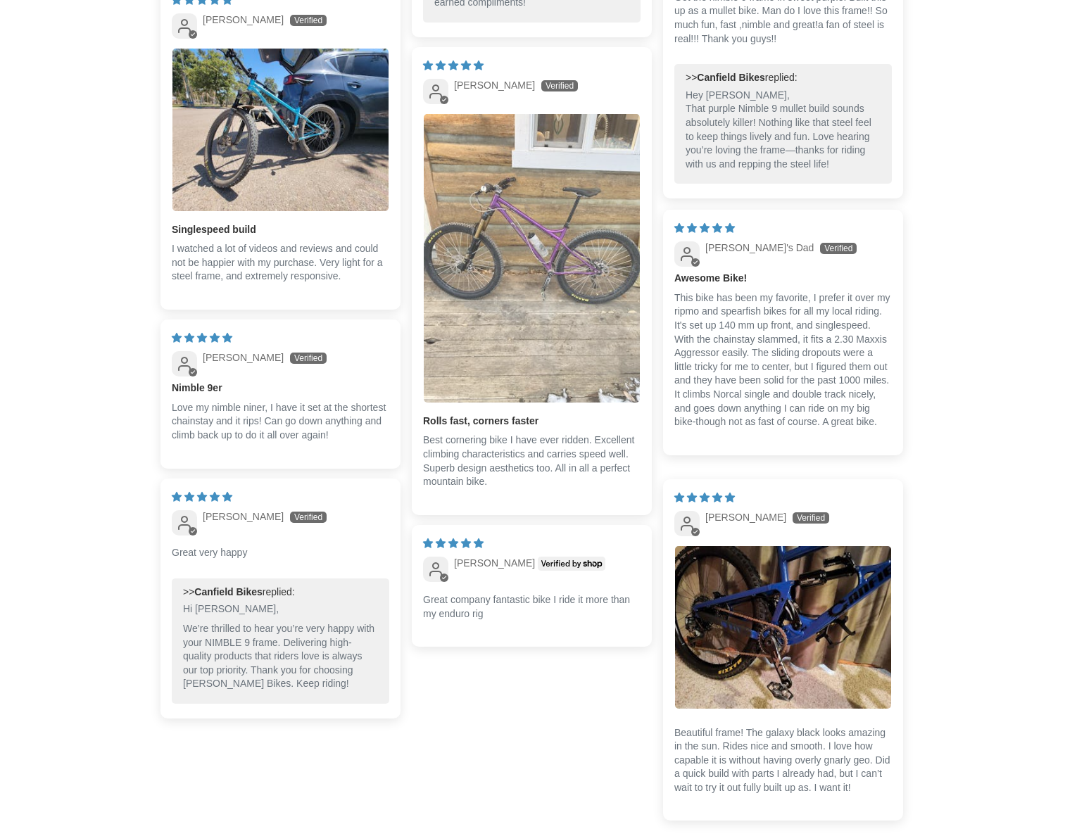
scroll to position [0, 0]
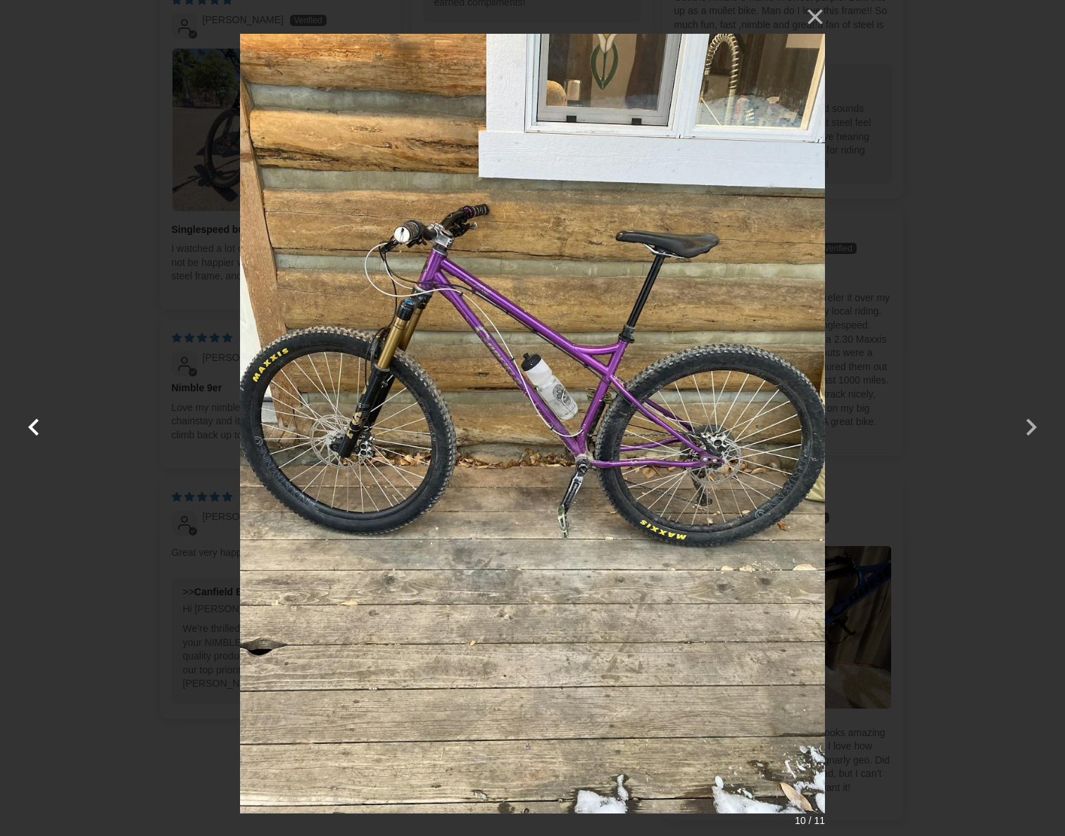
click at [34, 431] on button "button" at bounding box center [34, 418] width 34 height 34
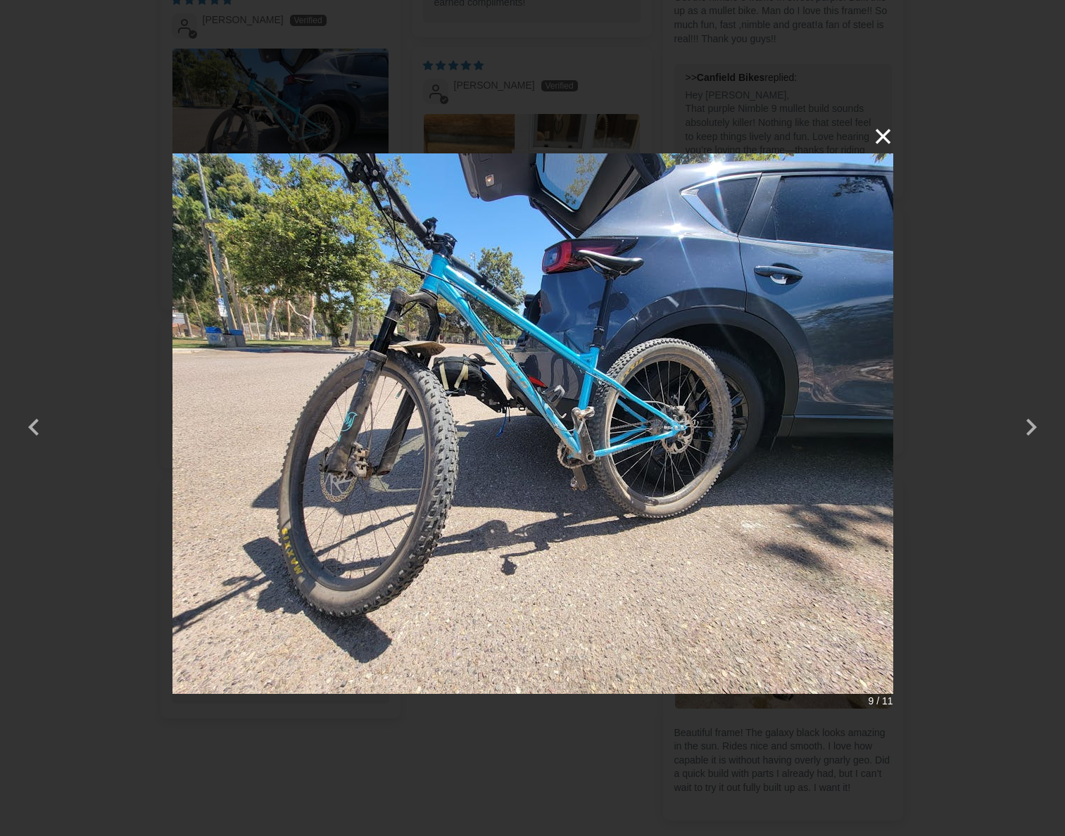
click at [886, 138] on button "×" at bounding box center [876, 137] width 34 height 34
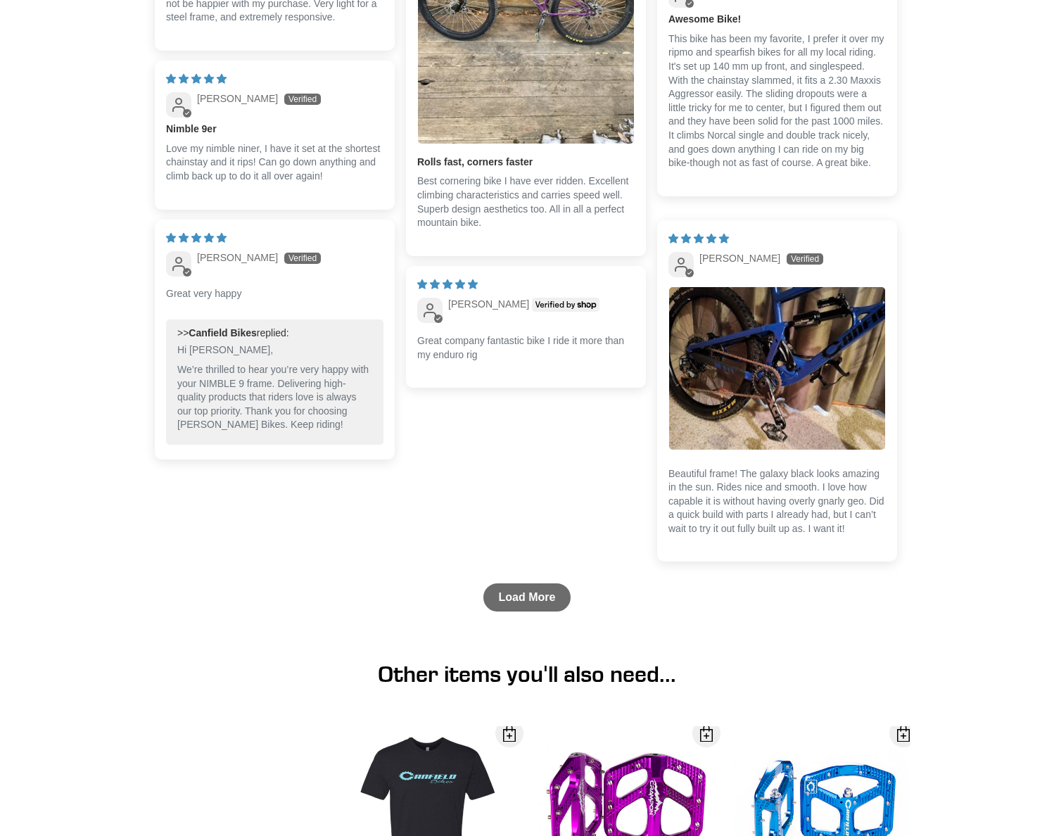
scroll to position [4292, 0]
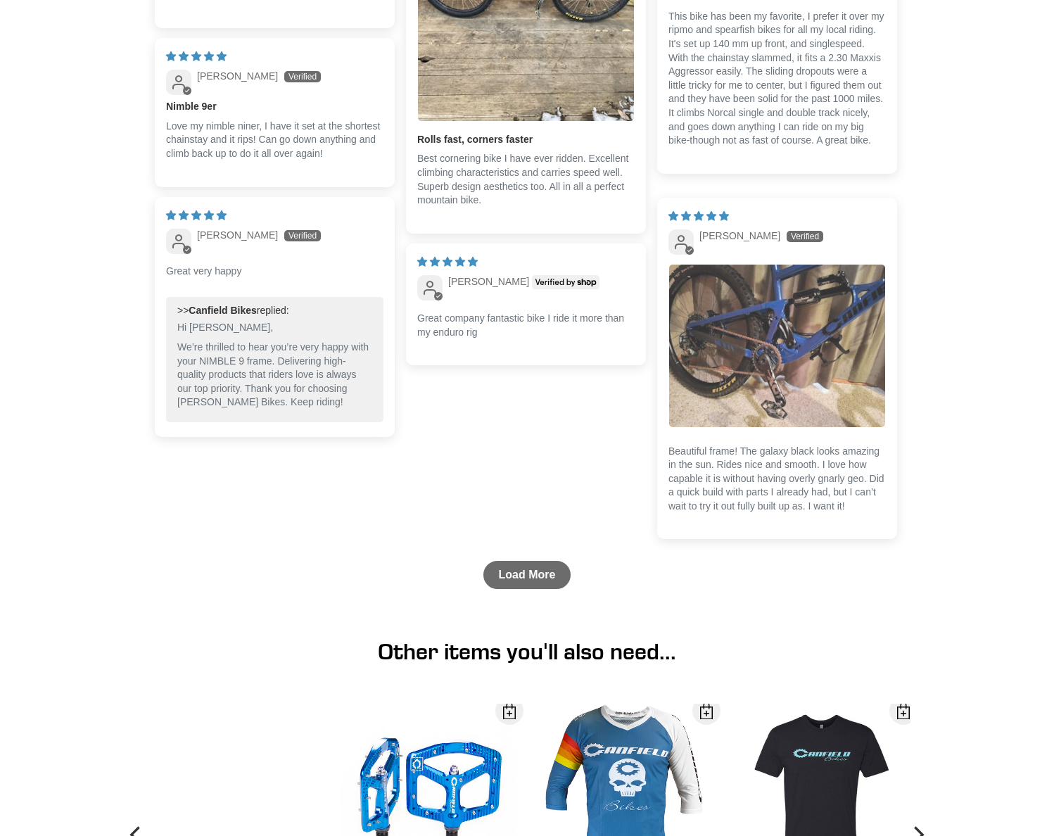
click at [781, 387] on img "Link to user picture 1" at bounding box center [777, 346] width 216 height 163
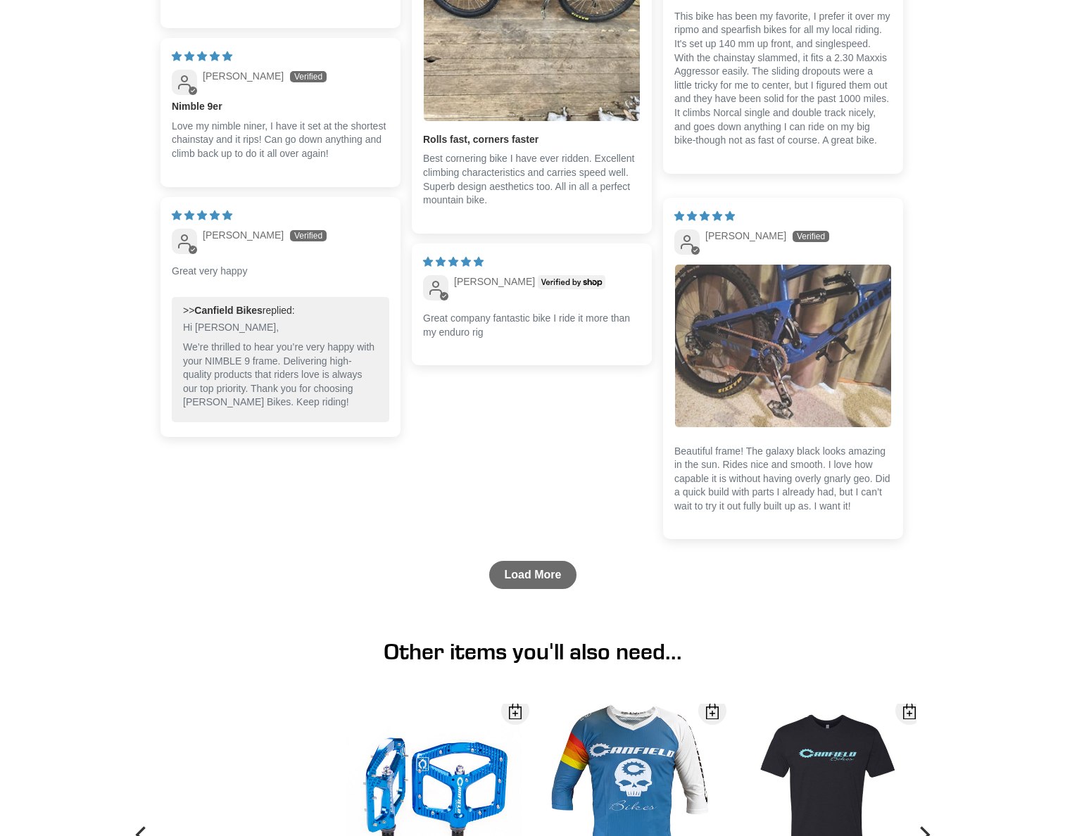
scroll to position [0, 0]
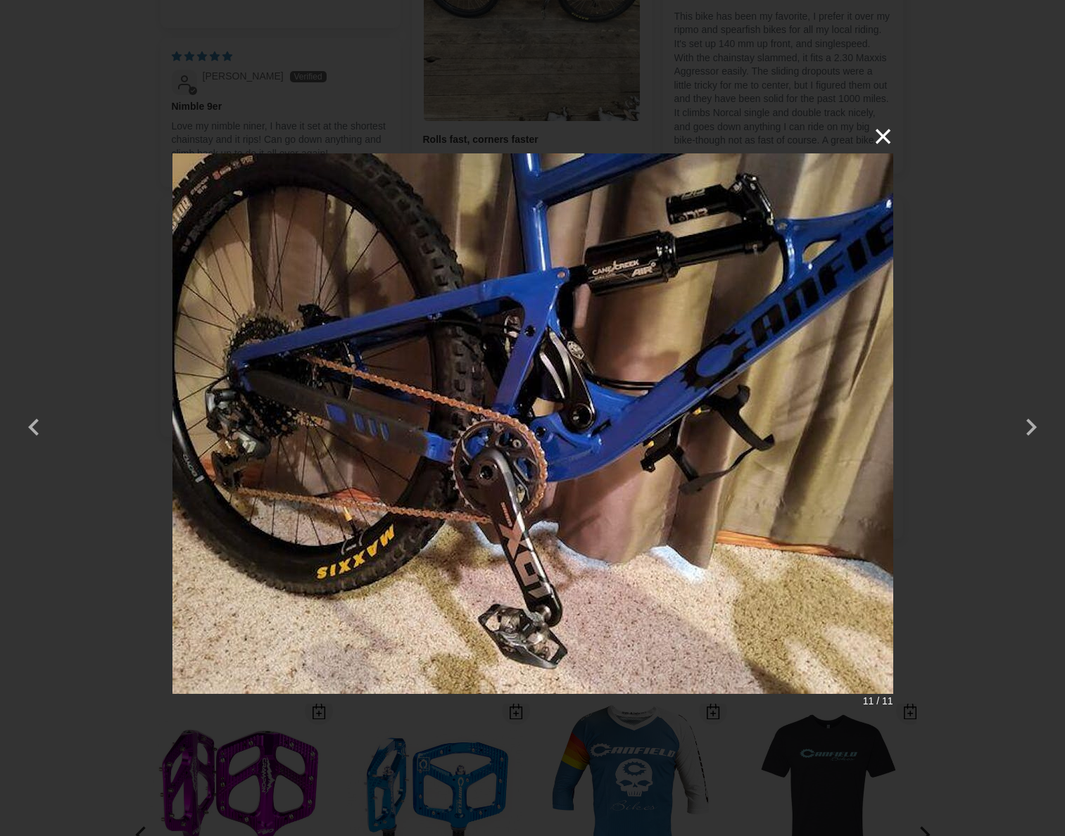
click at [876, 139] on button "×" at bounding box center [876, 137] width 34 height 34
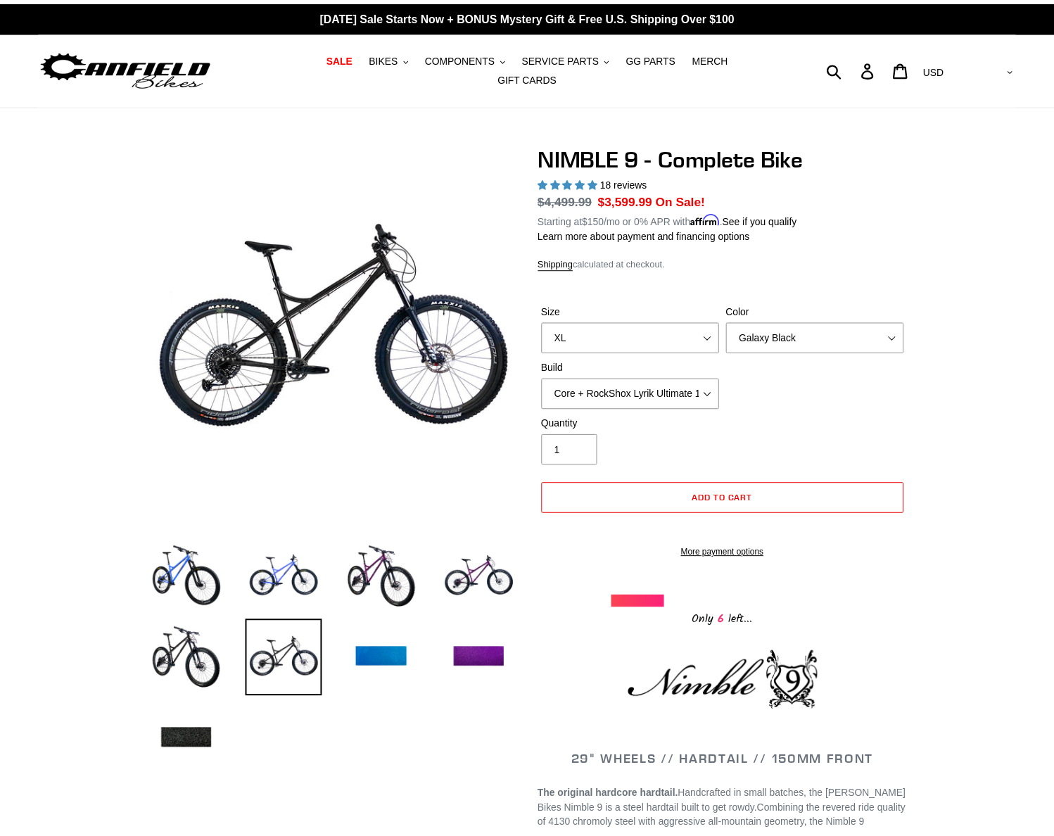
scroll to position [4292, 0]
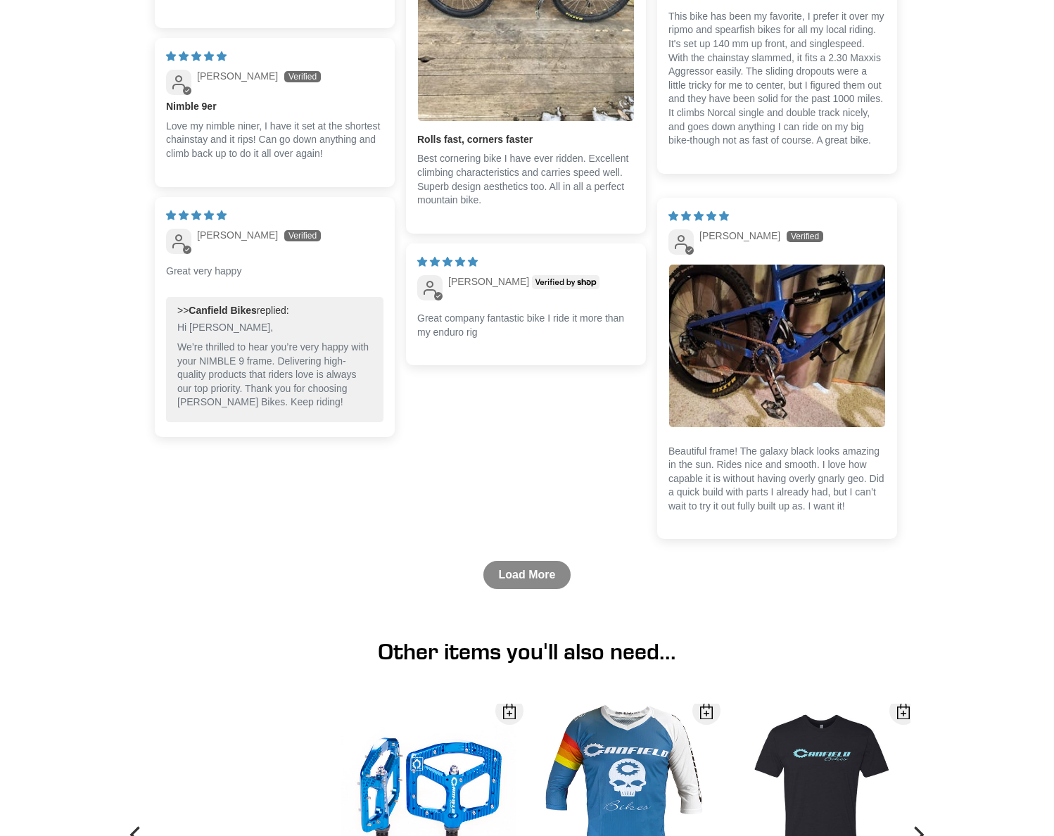
click at [531, 574] on link "Load More" at bounding box center [527, 575] width 88 height 28
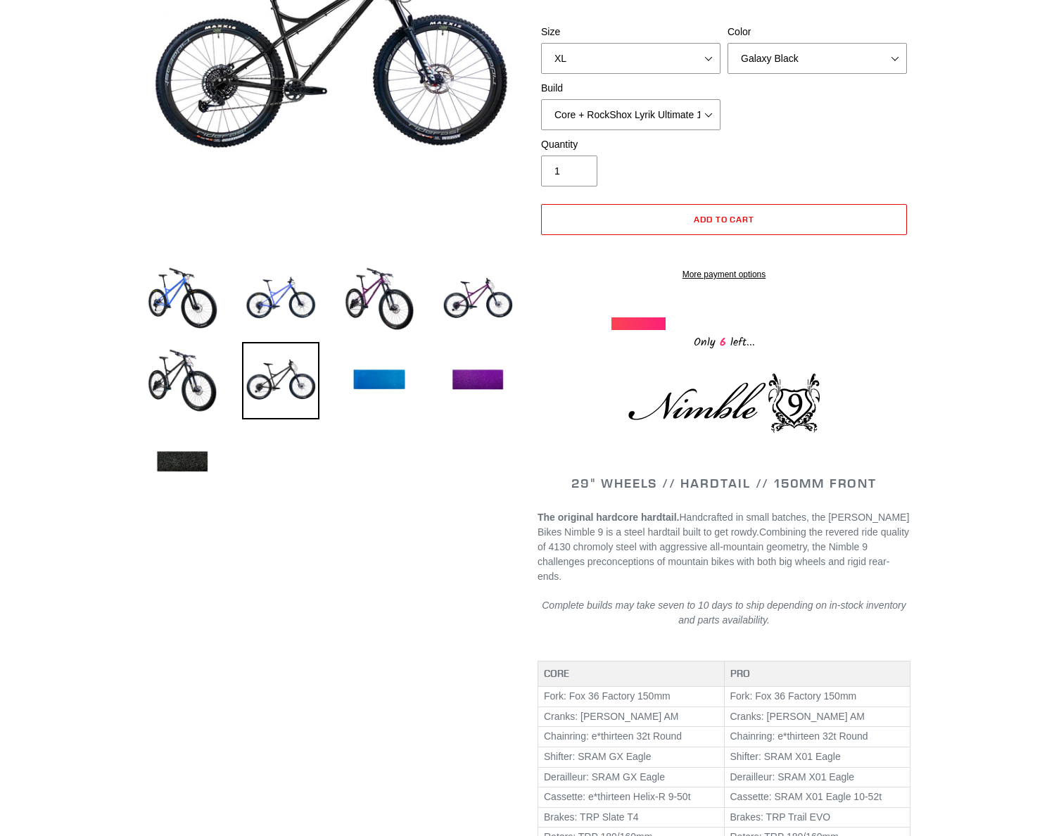
scroll to position [141, 0]
